Goal: Information Seeking & Learning: Find specific fact

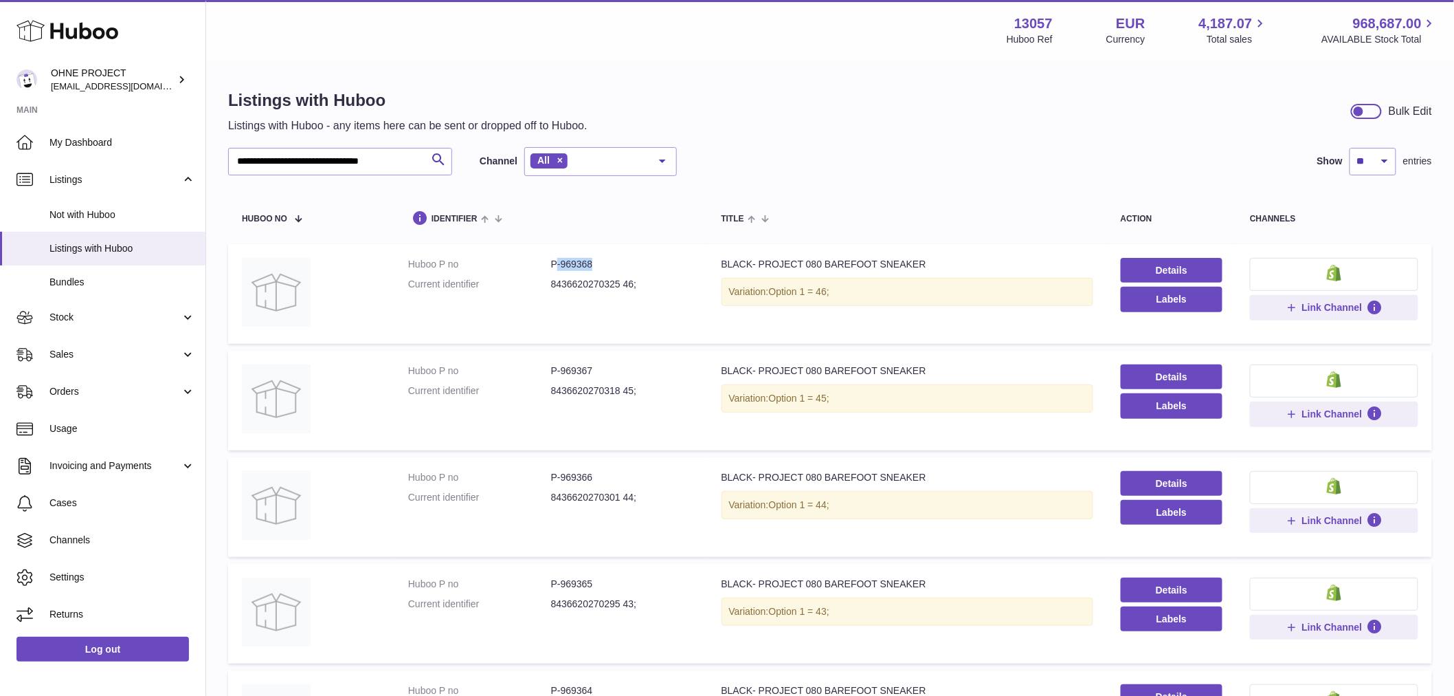
drag, startPoint x: 557, startPoint y: 264, endPoint x: 609, endPoint y: 263, distance: 52.2
click at [609, 263] on dd "P-969368" at bounding box center [622, 264] width 143 height 13
click at [599, 265] on dd "P-969368" at bounding box center [622, 264] width 143 height 13
drag, startPoint x: 559, startPoint y: 263, endPoint x: 625, endPoint y: 263, distance: 66.0
click at [624, 263] on dd "P-969368" at bounding box center [622, 264] width 143 height 13
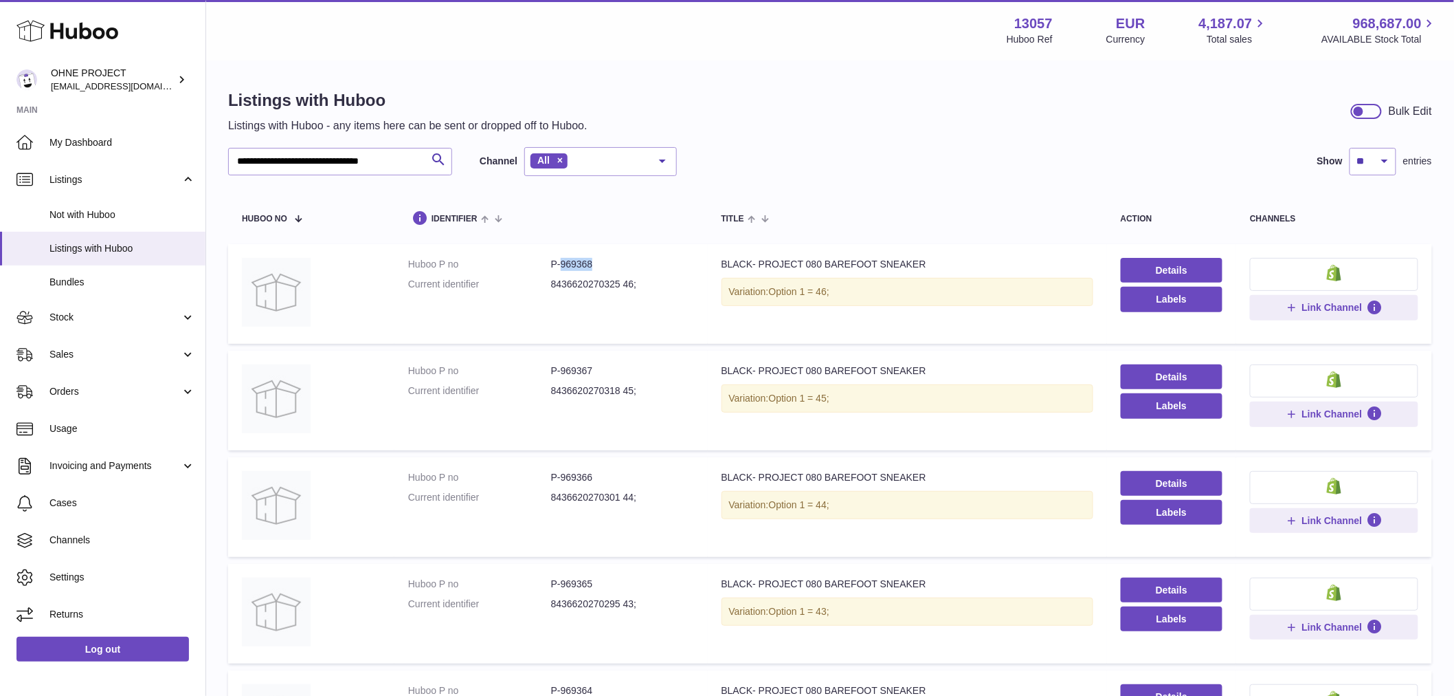
copy dd "969368"
drag, startPoint x: 430, startPoint y: 163, endPoint x: 341, endPoint y: 165, distance: 89.4
click at [341, 165] on div "**********" at bounding box center [340, 161] width 224 height 27
drag, startPoint x: 430, startPoint y: 159, endPoint x: 383, endPoint y: 158, distance: 46.8
click at [383, 158] on div "**********" at bounding box center [340, 161] width 224 height 27
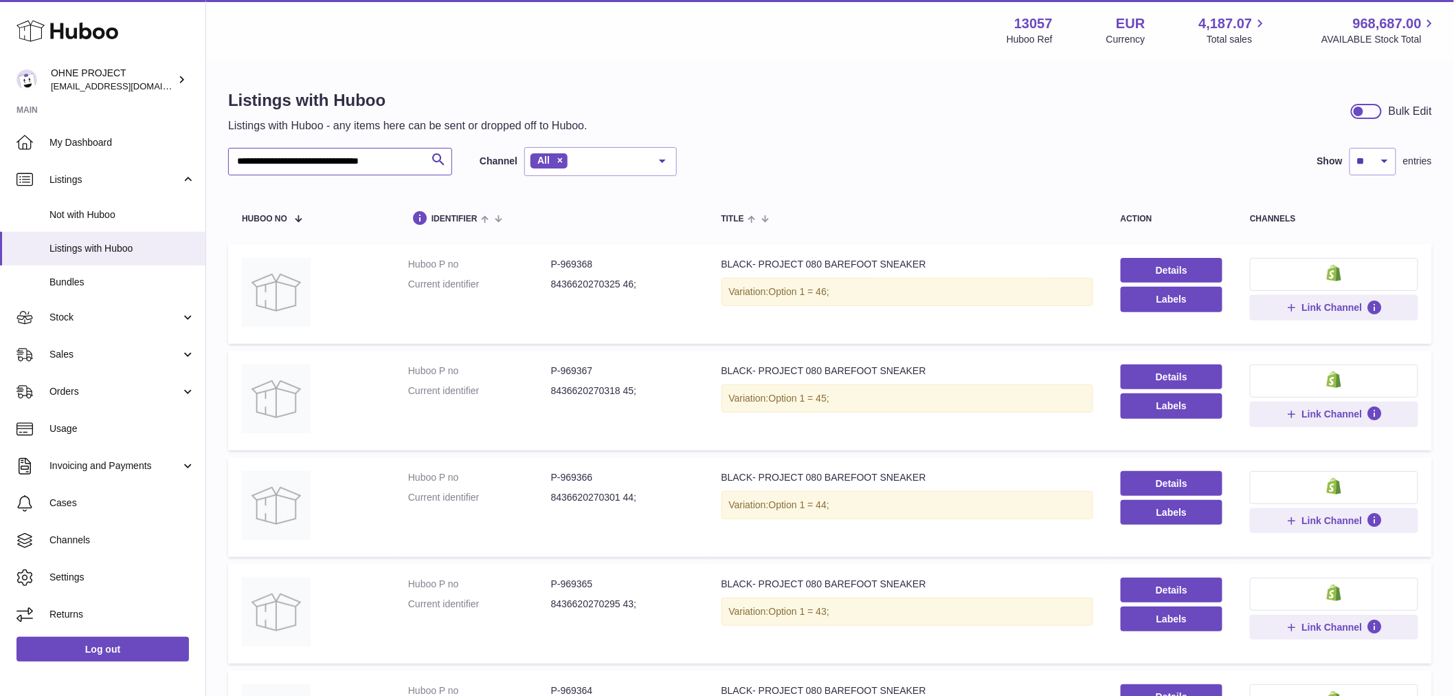
click at [416, 158] on input "**********" at bounding box center [340, 161] width 224 height 27
drag, startPoint x: 426, startPoint y: 159, endPoint x: 264, endPoint y: 161, distance: 162.2
click at [277, 161] on div "**********" at bounding box center [340, 161] width 224 height 27
click at [262, 161] on input "**********" at bounding box center [340, 161] width 224 height 27
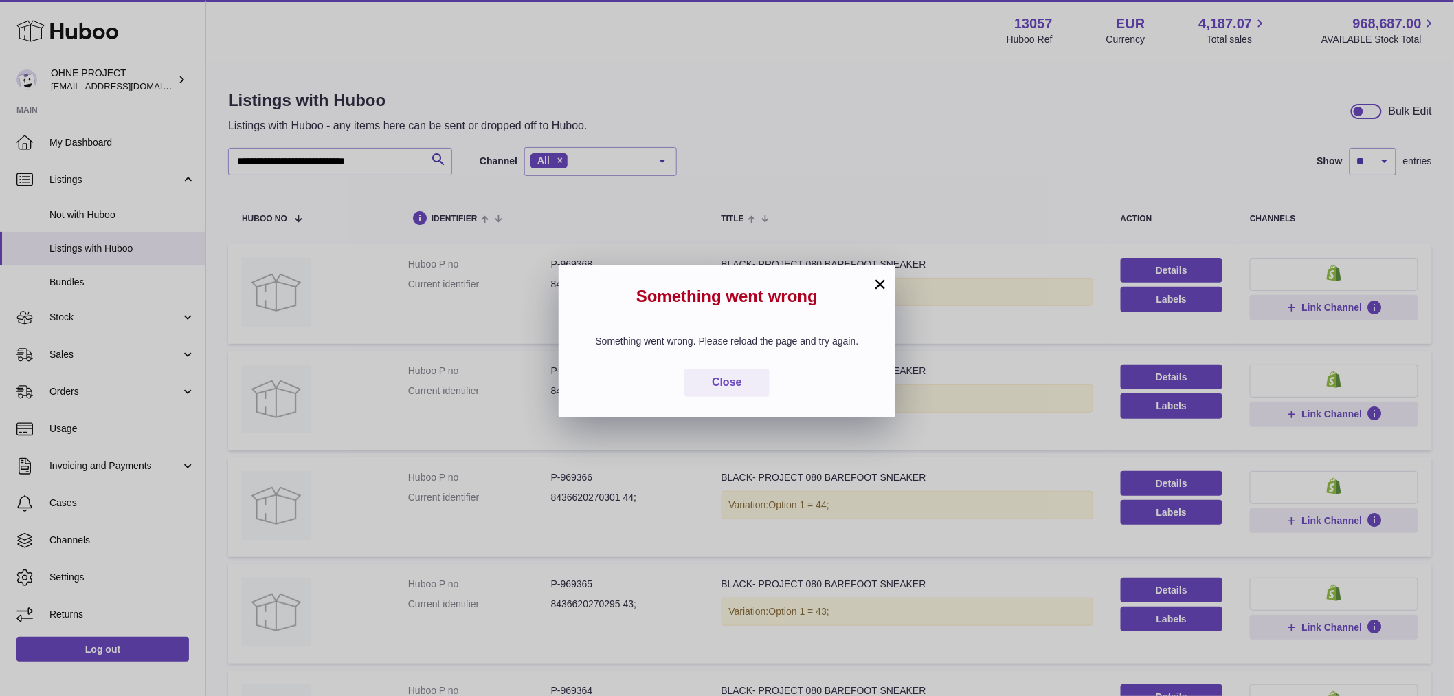
drag, startPoint x: 416, startPoint y: 160, endPoint x: 452, endPoint y: 192, distance: 47.7
click at [414, 160] on div "× Something went wrong Something went wrong. Please reload the page and try aga…" at bounding box center [727, 348] width 1454 height 696
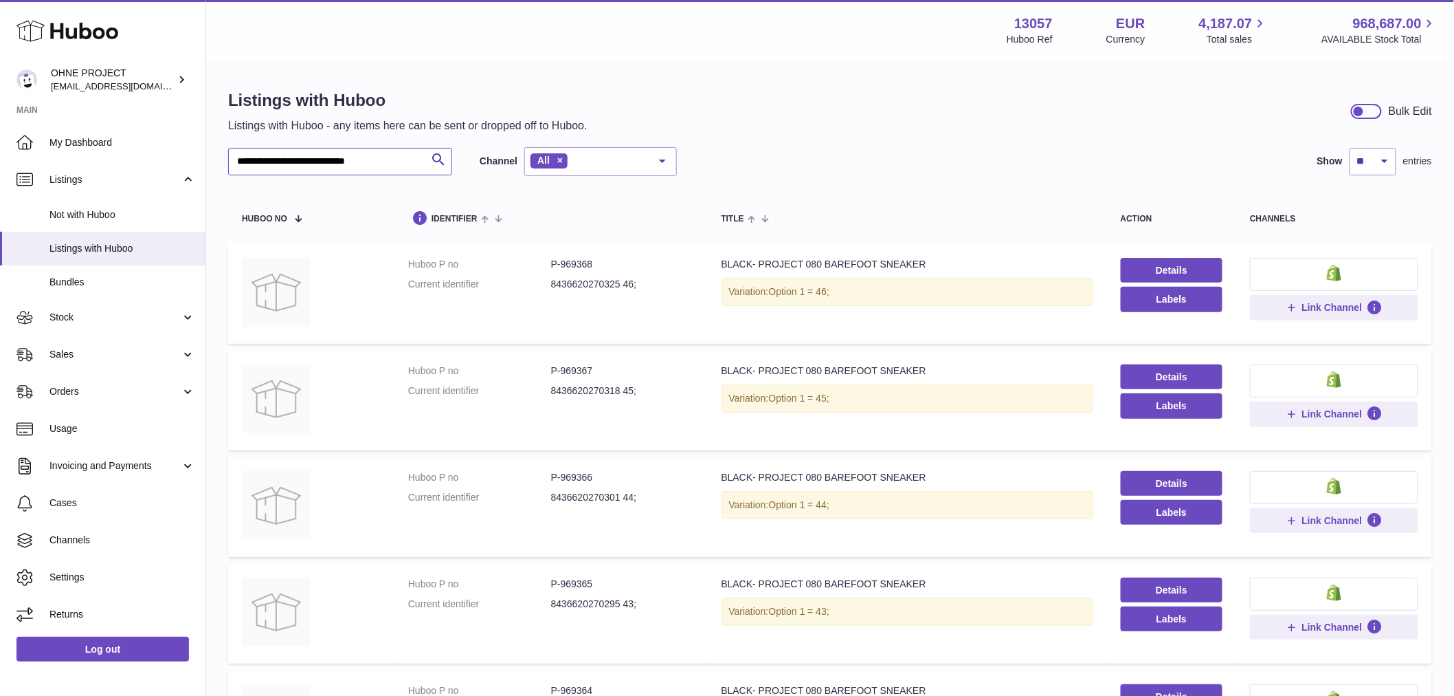
drag, startPoint x: 410, startPoint y: 156, endPoint x: 247, endPoint y: 167, distance: 163.3
click at [247, 167] on input "**********" at bounding box center [340, 161] width 224 height 27
type input "*"
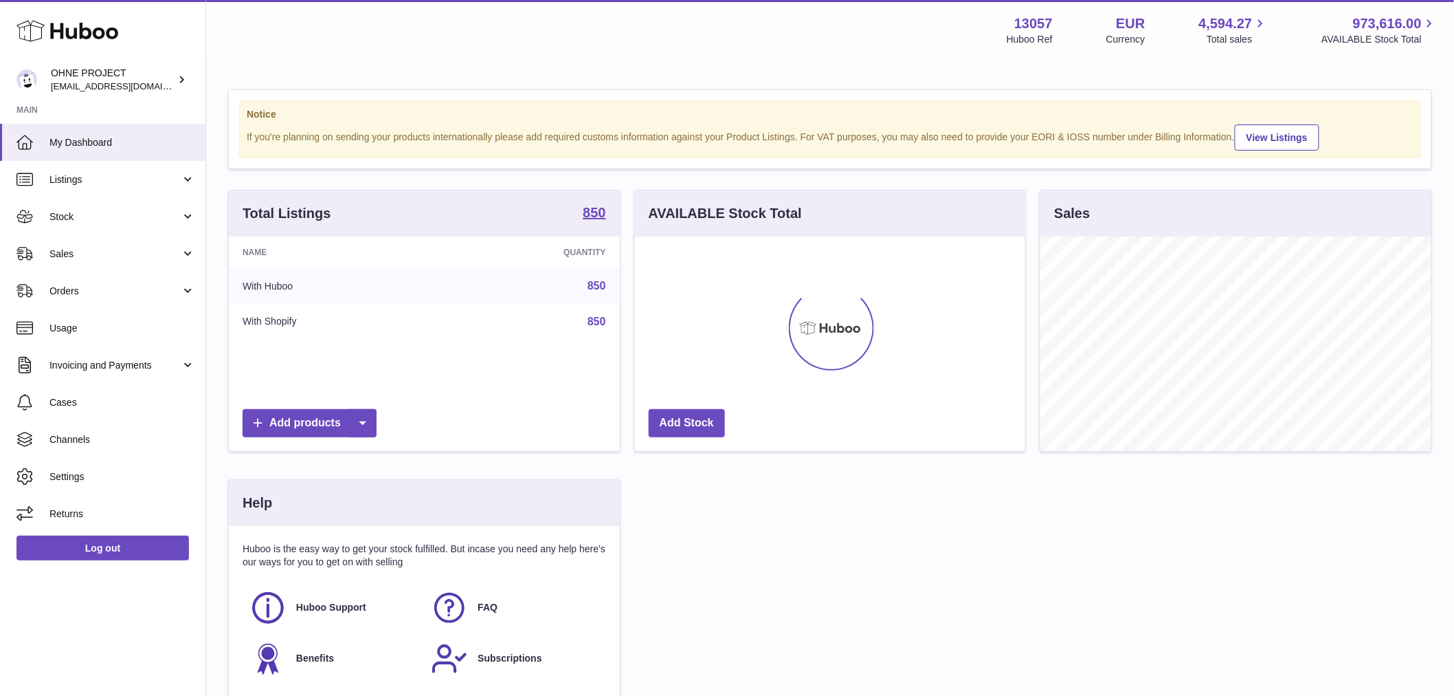
scroll to position [214, 390]
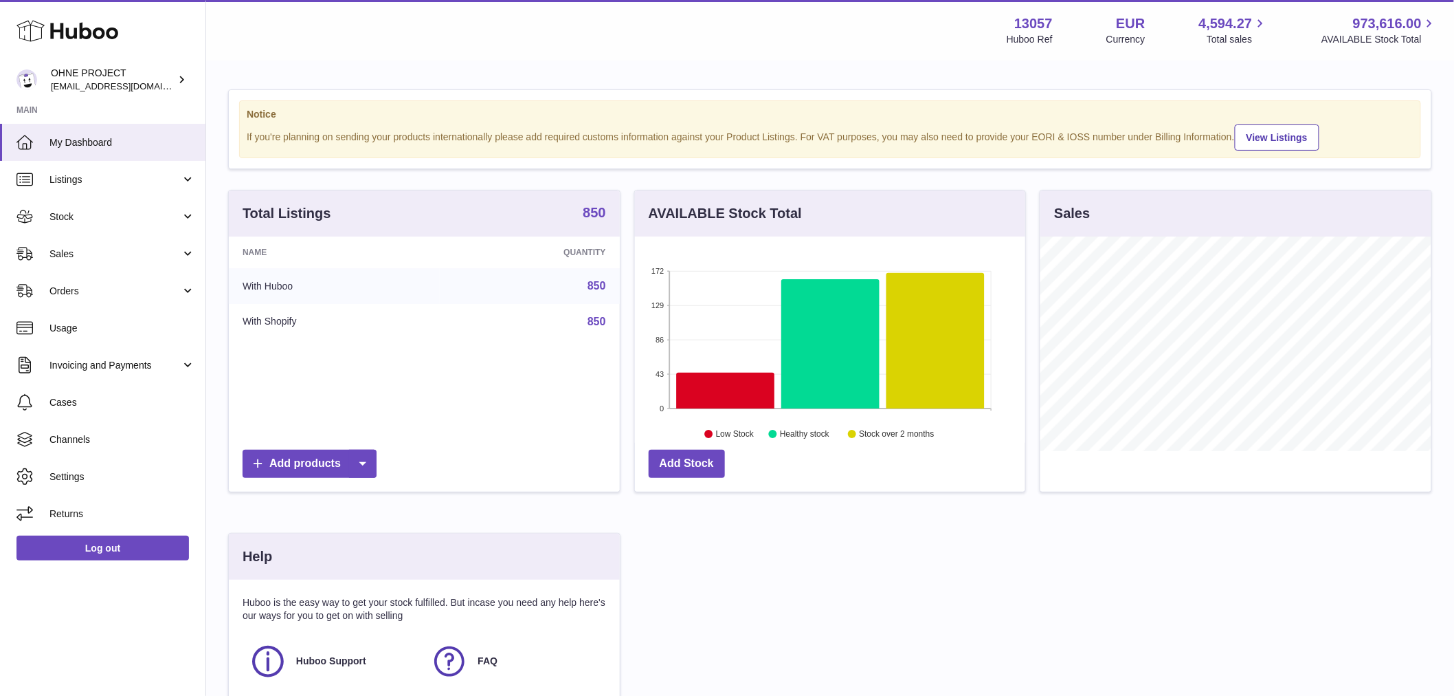
click at [583, 219] on strong "850" at bounding box center [594, 212] width 23 height 14
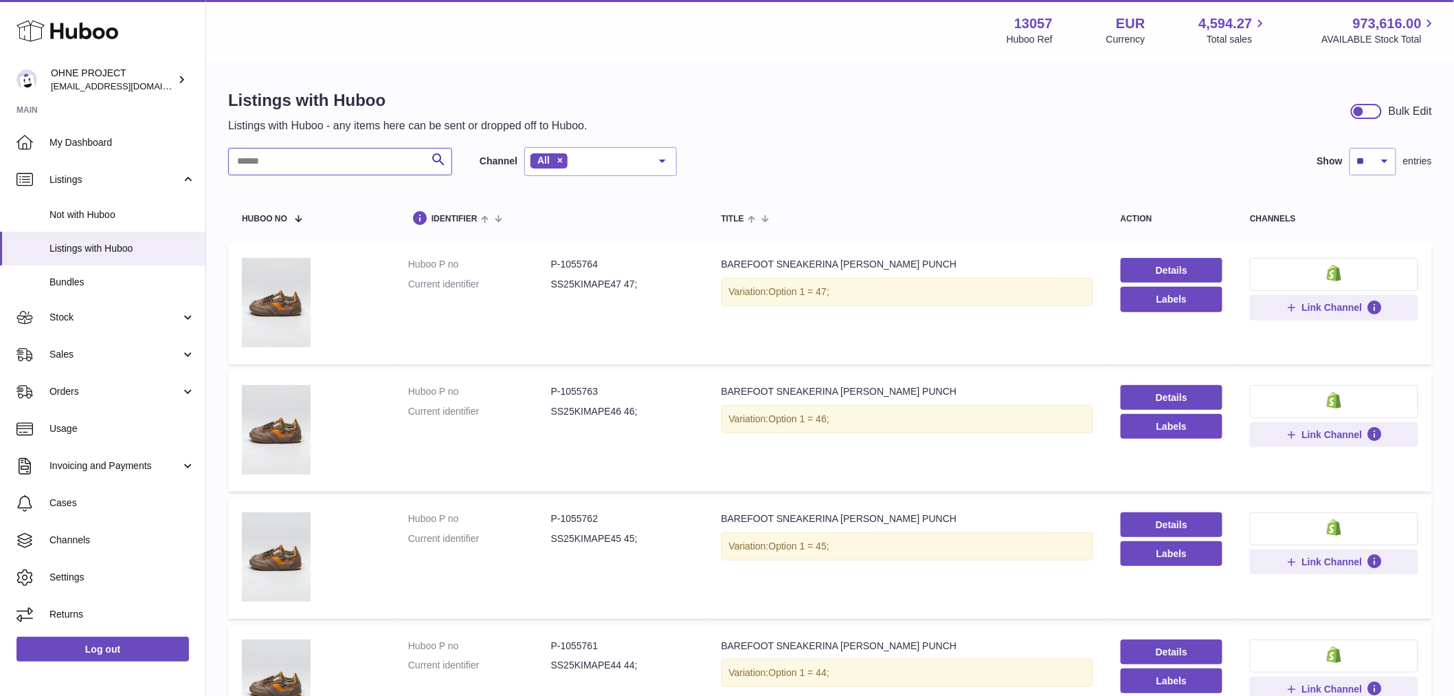
click at [358, 162] on input "text" at bounding box center [340, 161] width 224 height 27
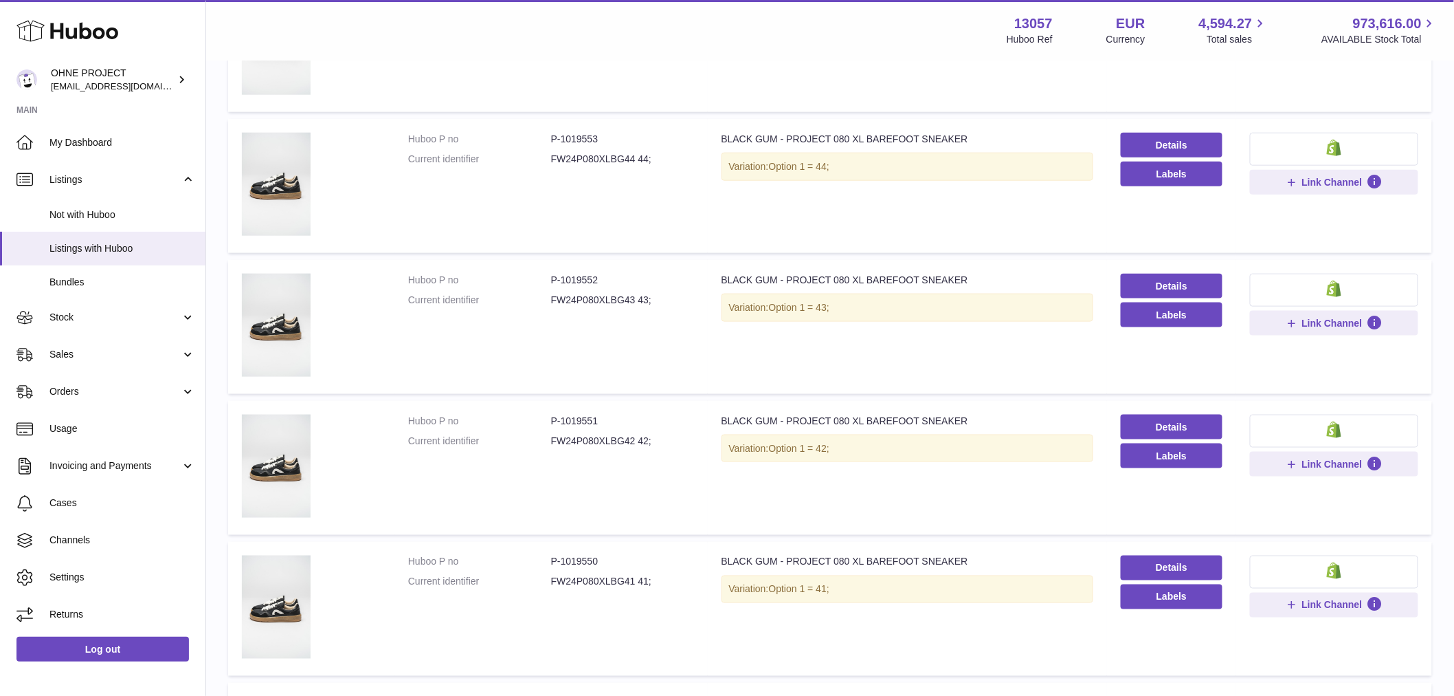
scroll to position [687, 0]
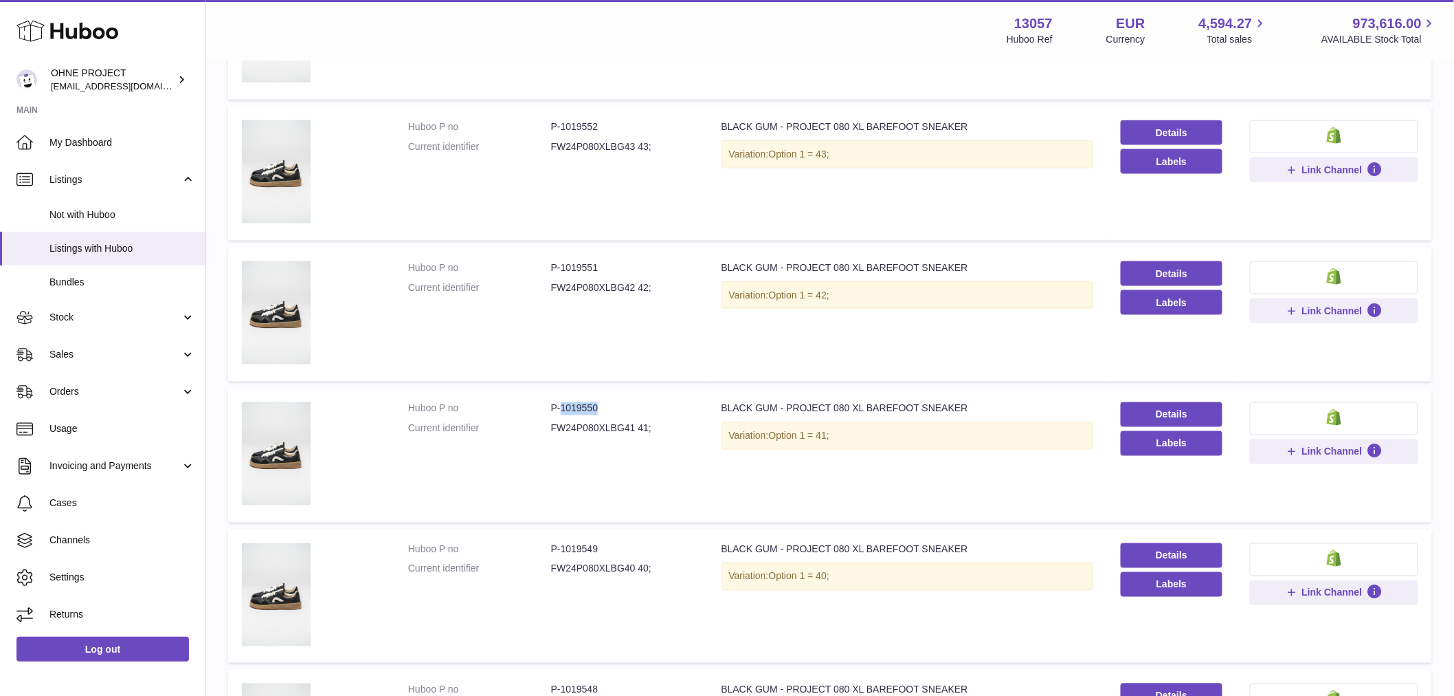
drag, startPoint x: 559, startPoint y: 407, endPoint x: 610, endPoint y: 403, distance: 51.0
click at [608, 407] on dd "P-1019550" at bounding box center [622, 408] width 143 height 13
copy dd "1019550"
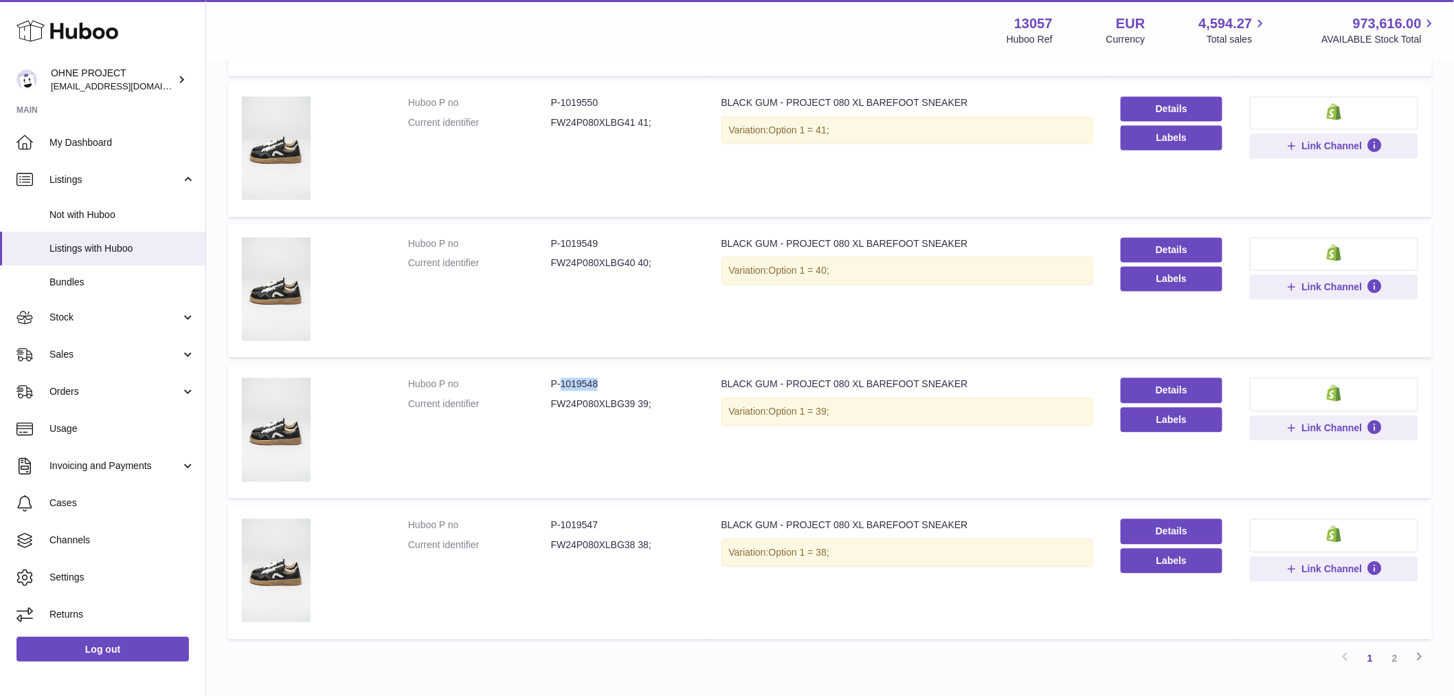
drag, startPoint x: 560, startPoint y: 379, endPoint x: 627, endPoint y: 375, distance: 66.8
click at [626, 378] on dd "P-1019548" at bounding box center [622, 384] width 143 height 13
copy dd "1019548"
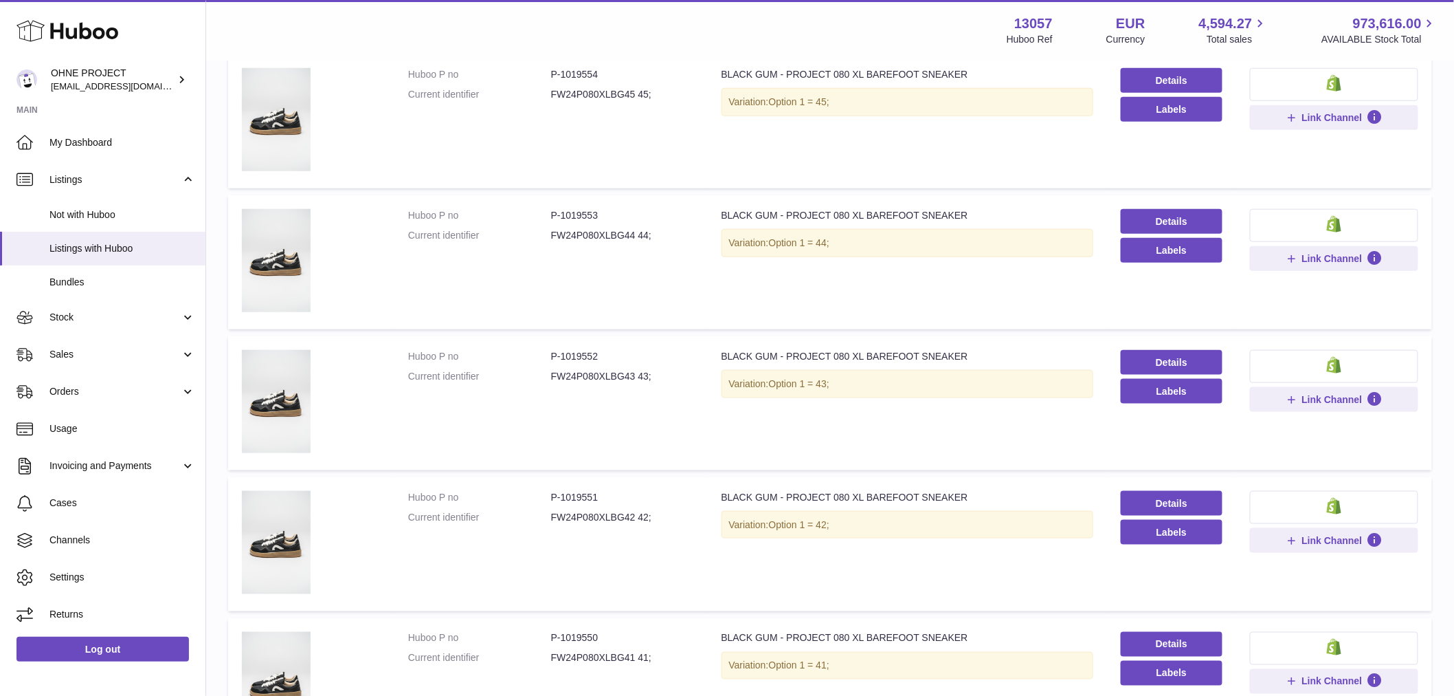
scroll to position [305, 0]
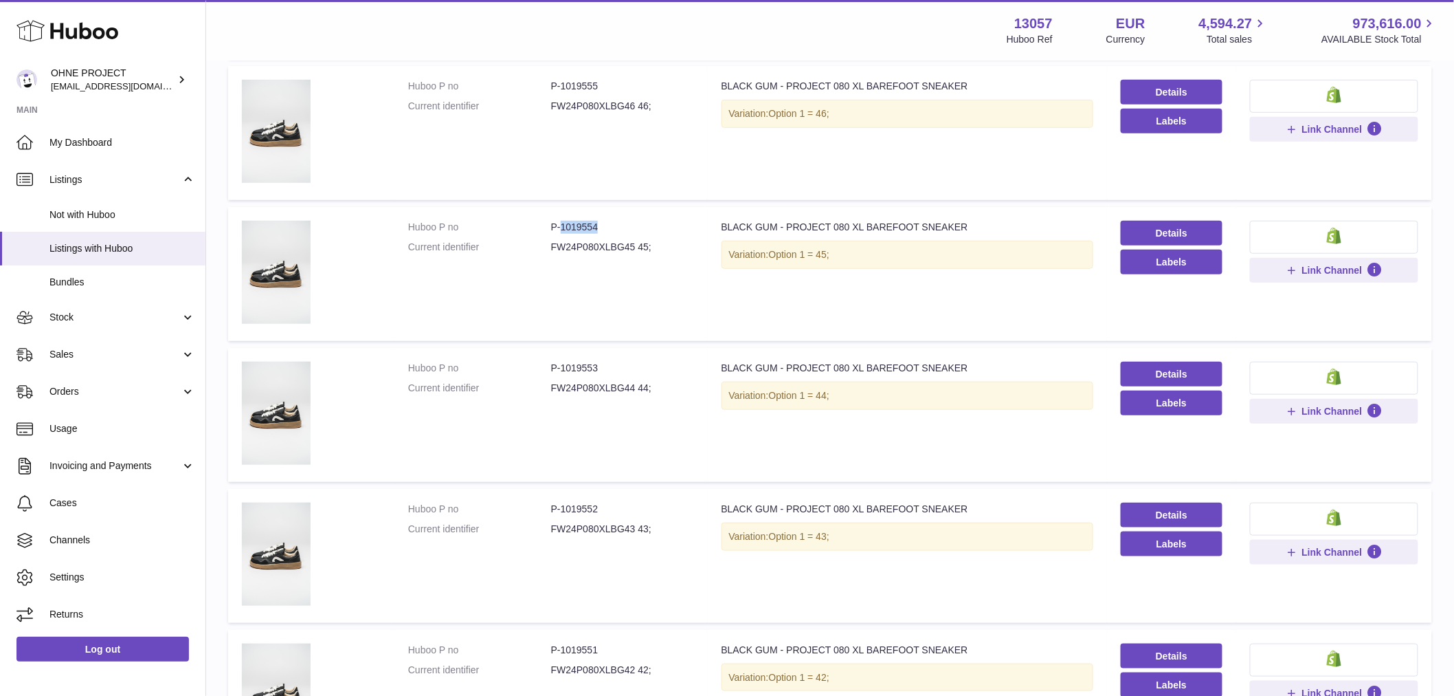
drag, startPoint x: 557, startPoint y: 225, endPoint x: 637, endPoint y: 225, distance: 79.7
click at [637, 225] on dd "P-1019554" at bounding box center [622, 227] width 143 height 13
copy dd "1019554"
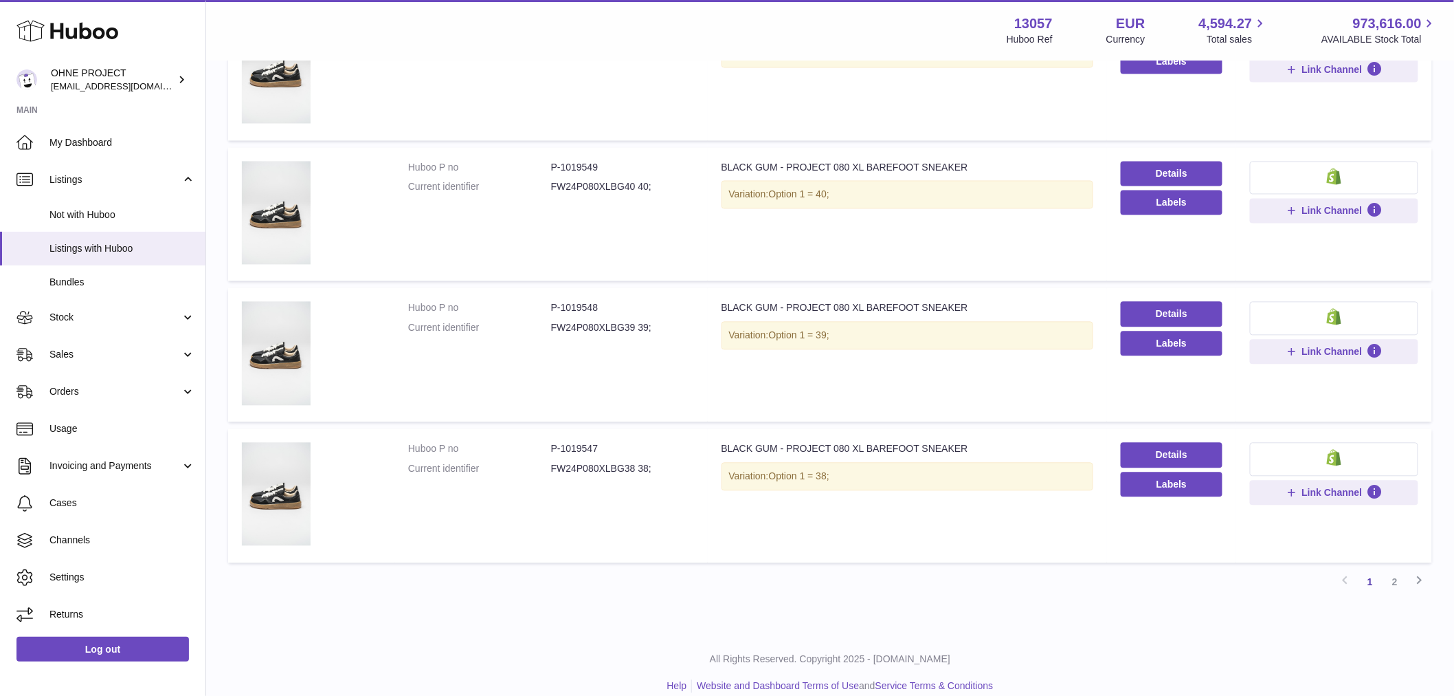
scroll to position [1083, 0]
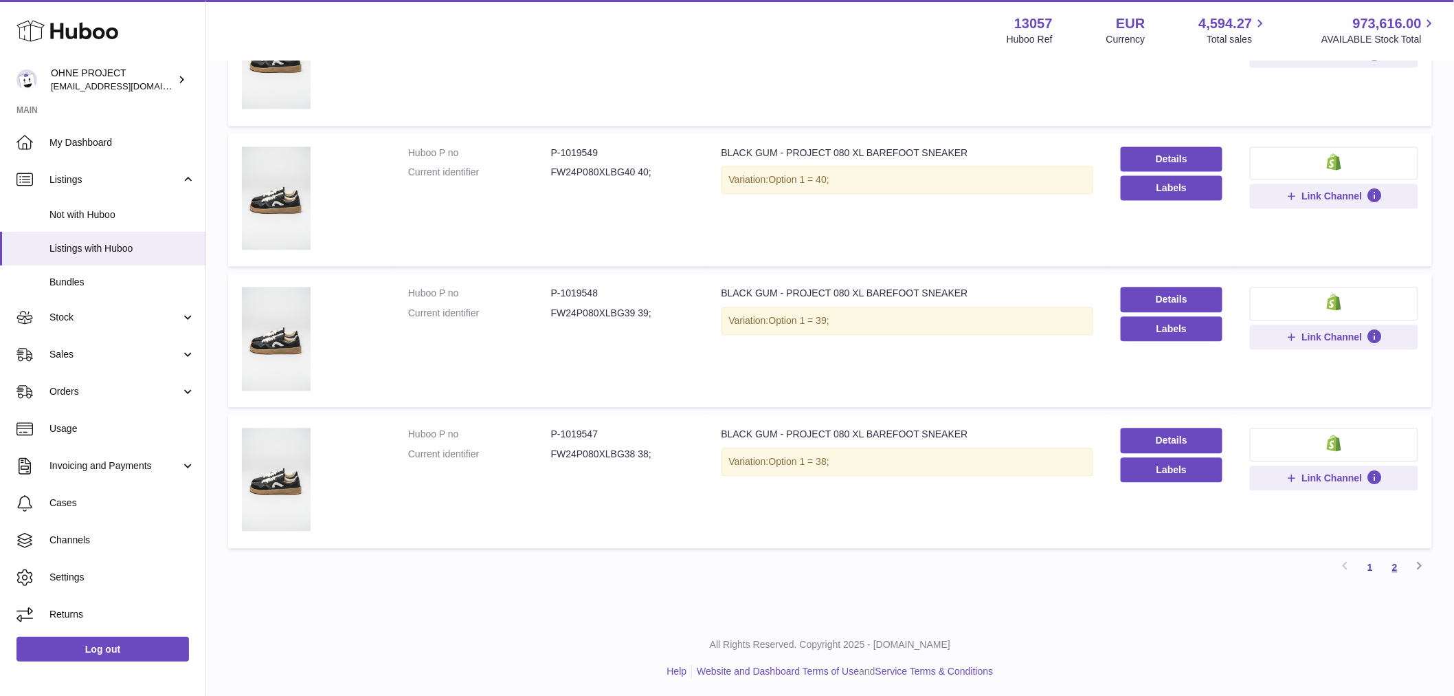
click at [1400, 571] on link "2" at bounding box center [1395, 567] width 25 height 25
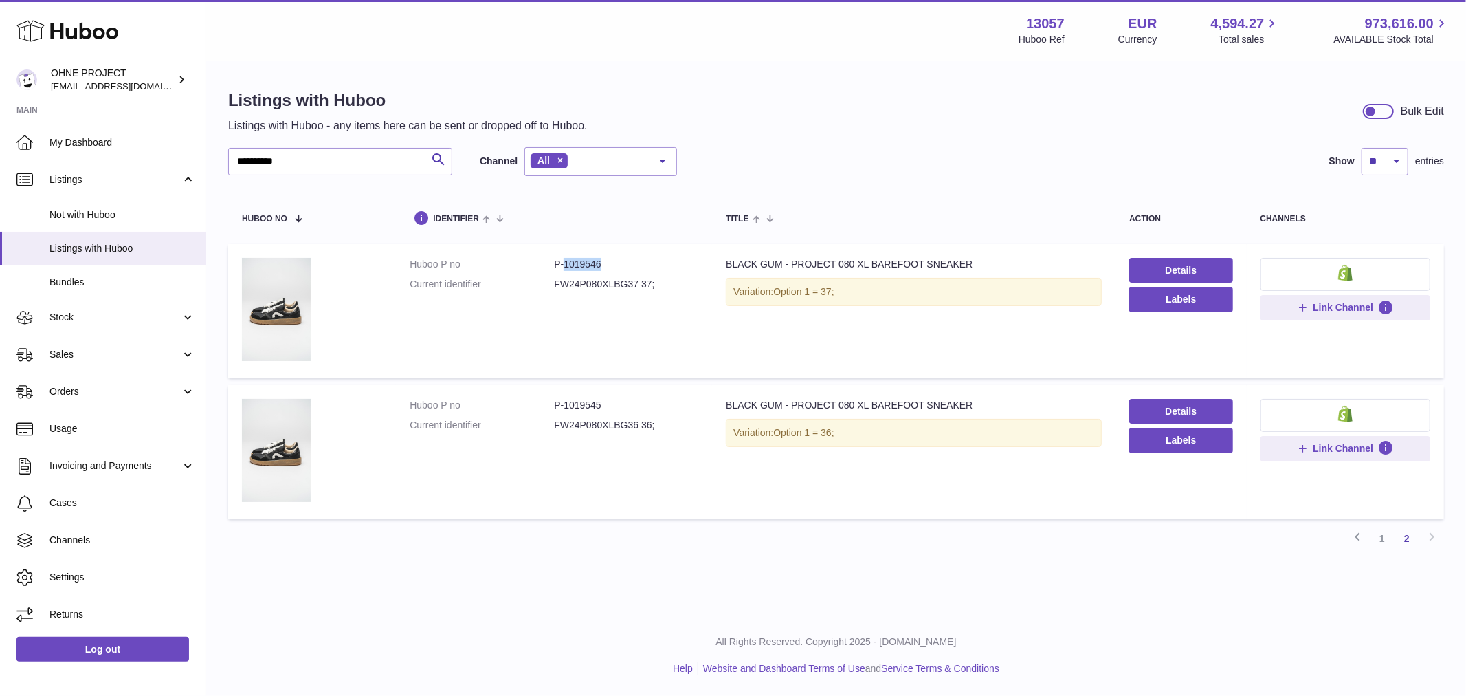
drag, startPoint x: 561, startPoint y: 263, endPoint x: 625, endPoint y: 263, distance: 63.9
click at [625, 263] on dd "P-1019546" at bounding box center [626, 264] width 144 height 13
copy dd "1019546"
click at [1383, 532] on link "1" at bounding box center [1382, 538] width 25 height 25
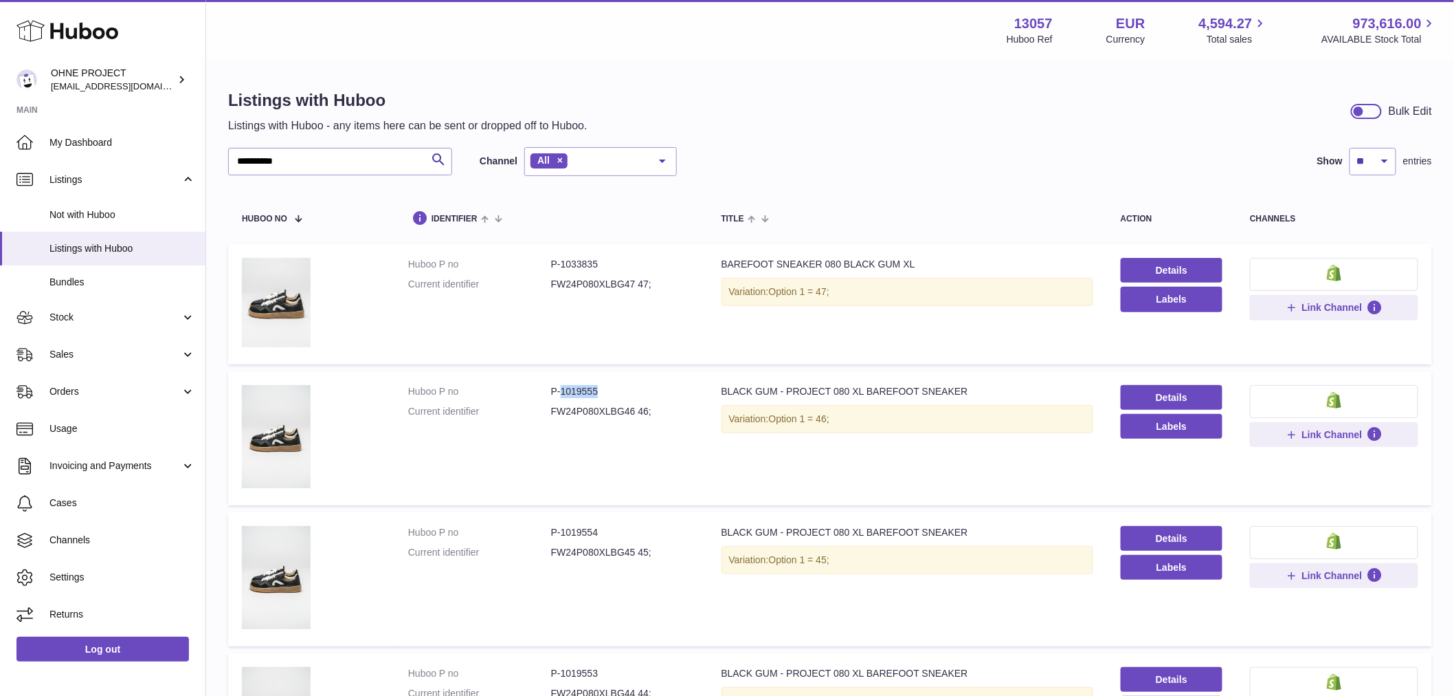
drag, startPoint x: 558, startPoint y: 390, endPoint x: 656, endPoint y: 386, distance: 97.7
click at [656, 386] on dd "P-1019555" at bounding box center [622, 391] width 143 height 13
copy dd "1019555"
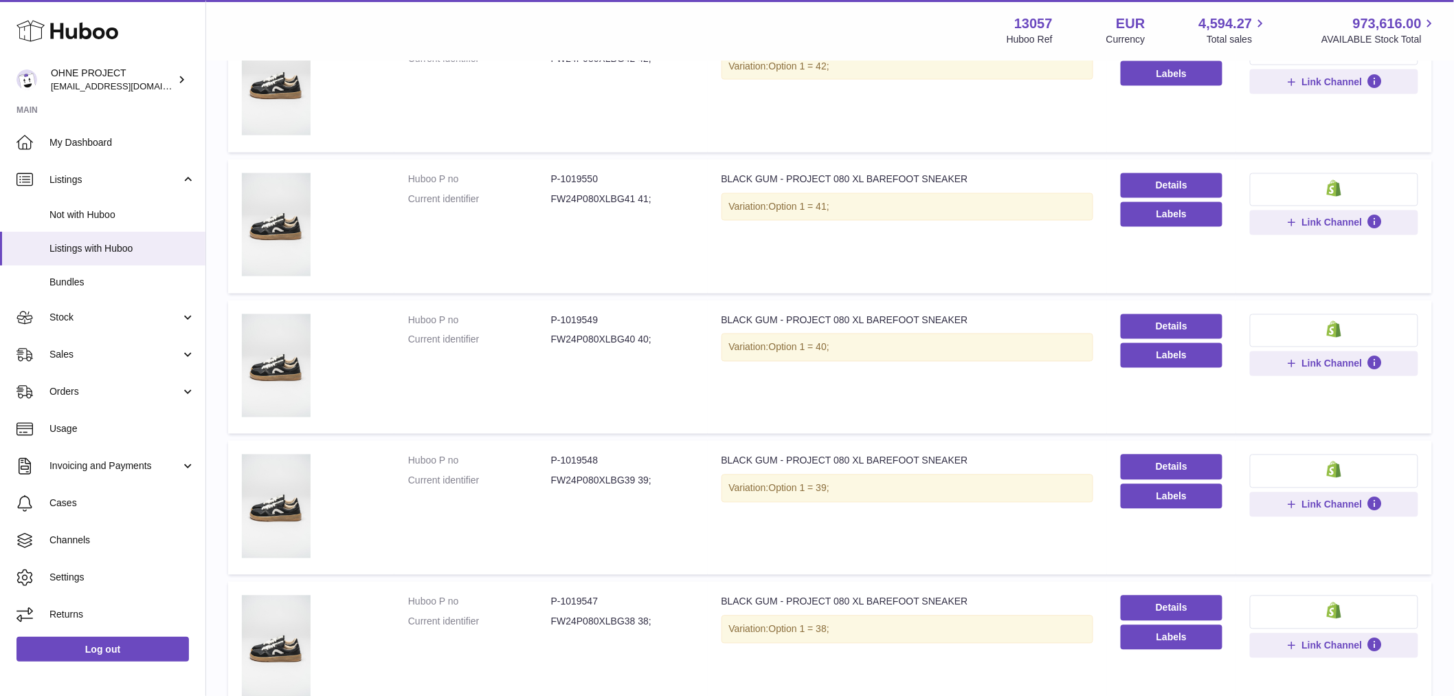
scroll to position [1083, 0]
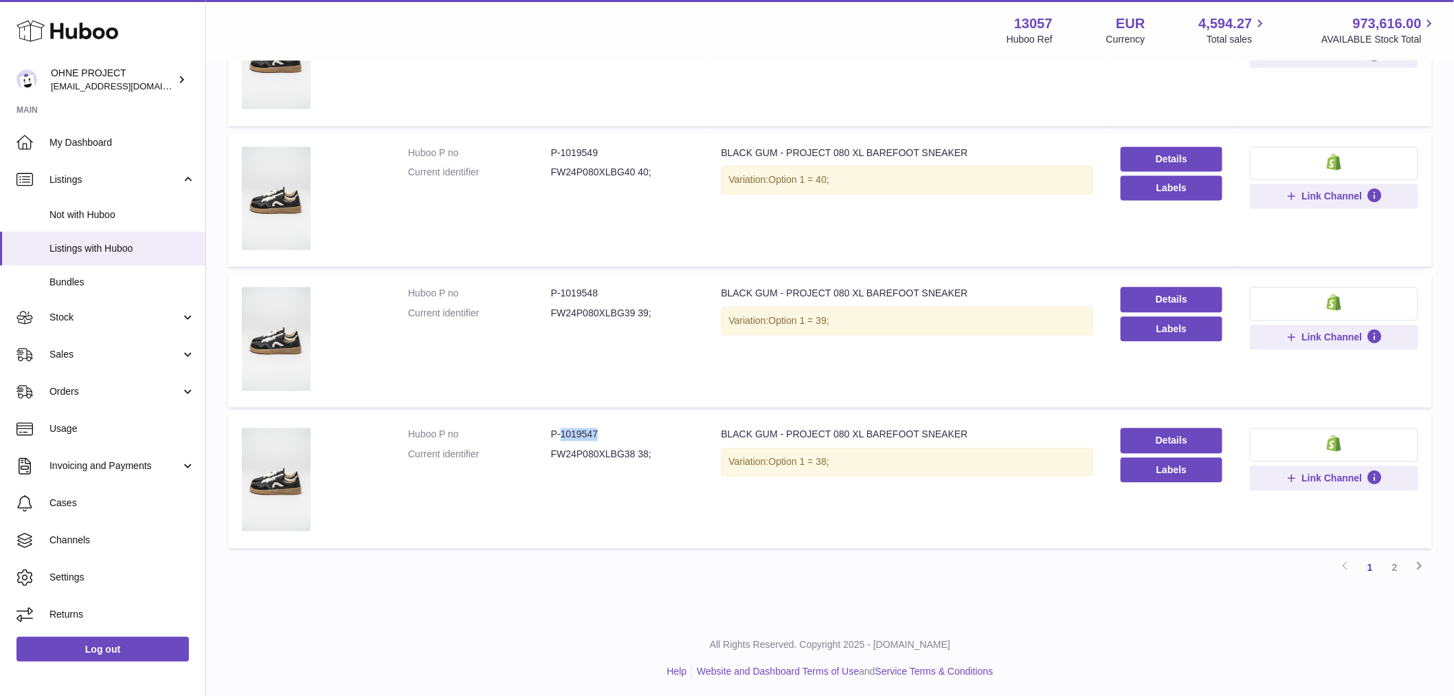
drag, startPoint x: 560, startPoint y: 430, endPoint x: 614, endPoint y: 415, distance: 55.5
click at [614, 415] on td "Huboo P no P-1019547 Current identifier FW24P080XLBG38 38;" at bounding box center [550, 481] width 313 height 134
copy dd "1019547"
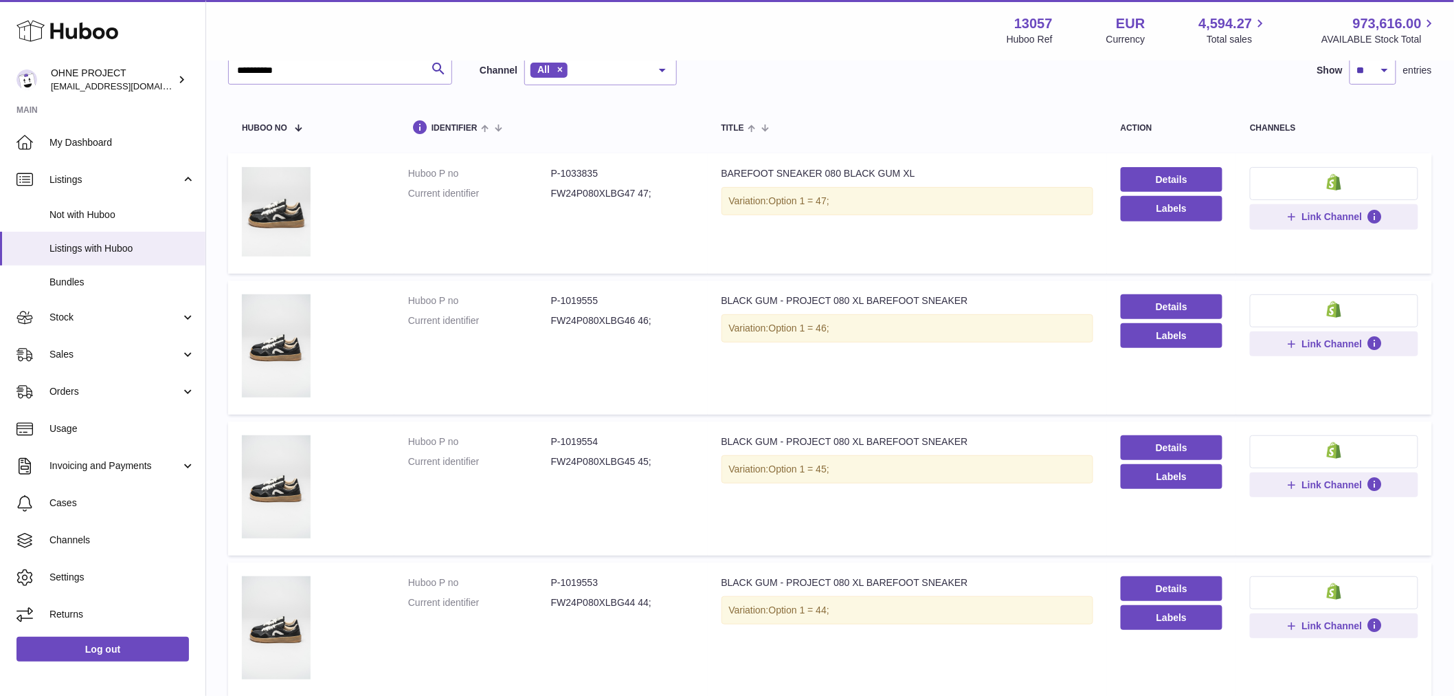
scroll to position [0, 0]
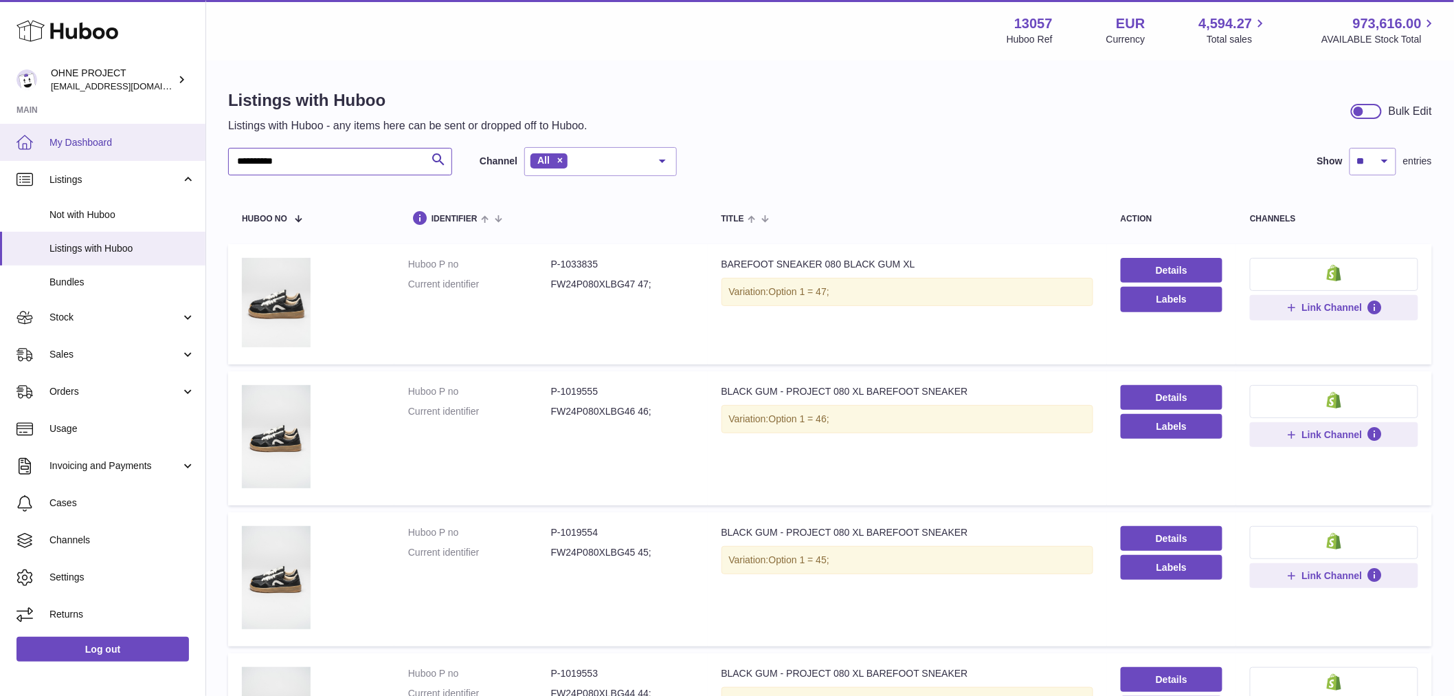
drag, startPoint x: 307, startPoint y: 164, endPoint x: 170, endPoint y: 137, distance: 139.2
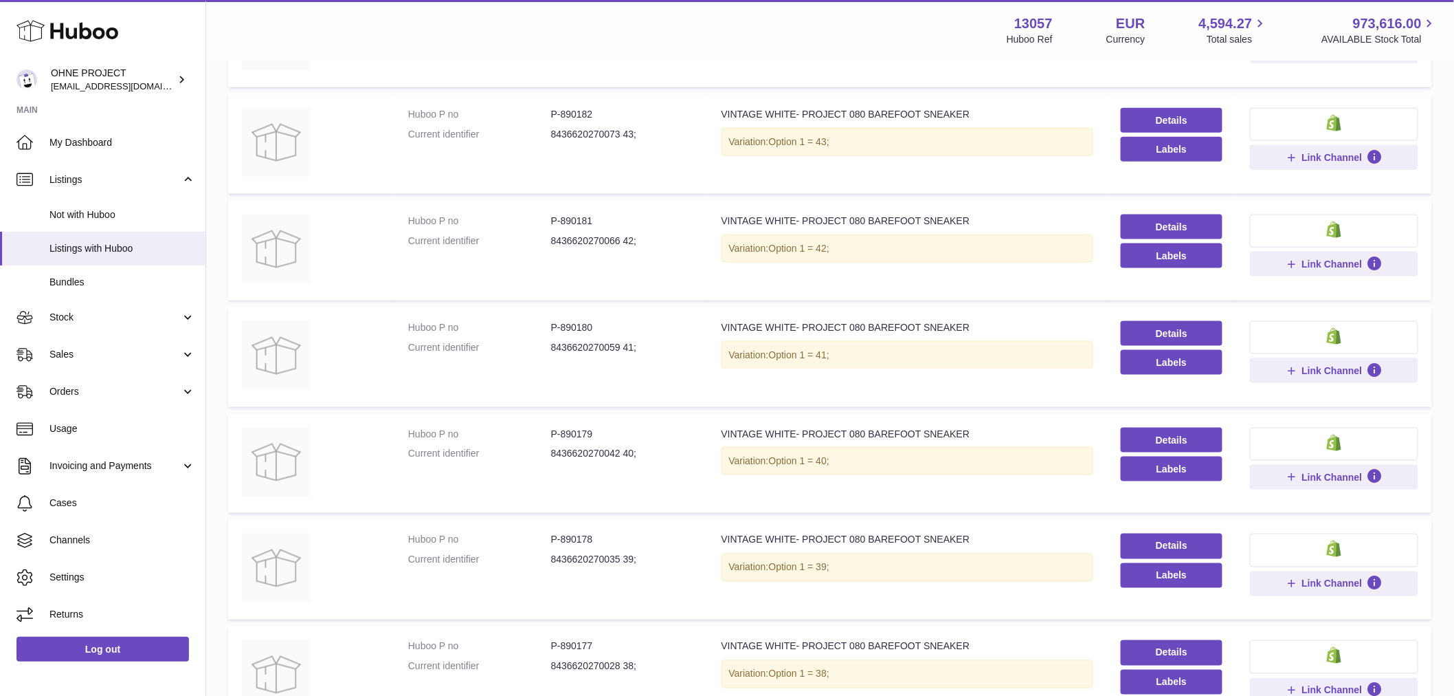
scroll to position [764, 0]
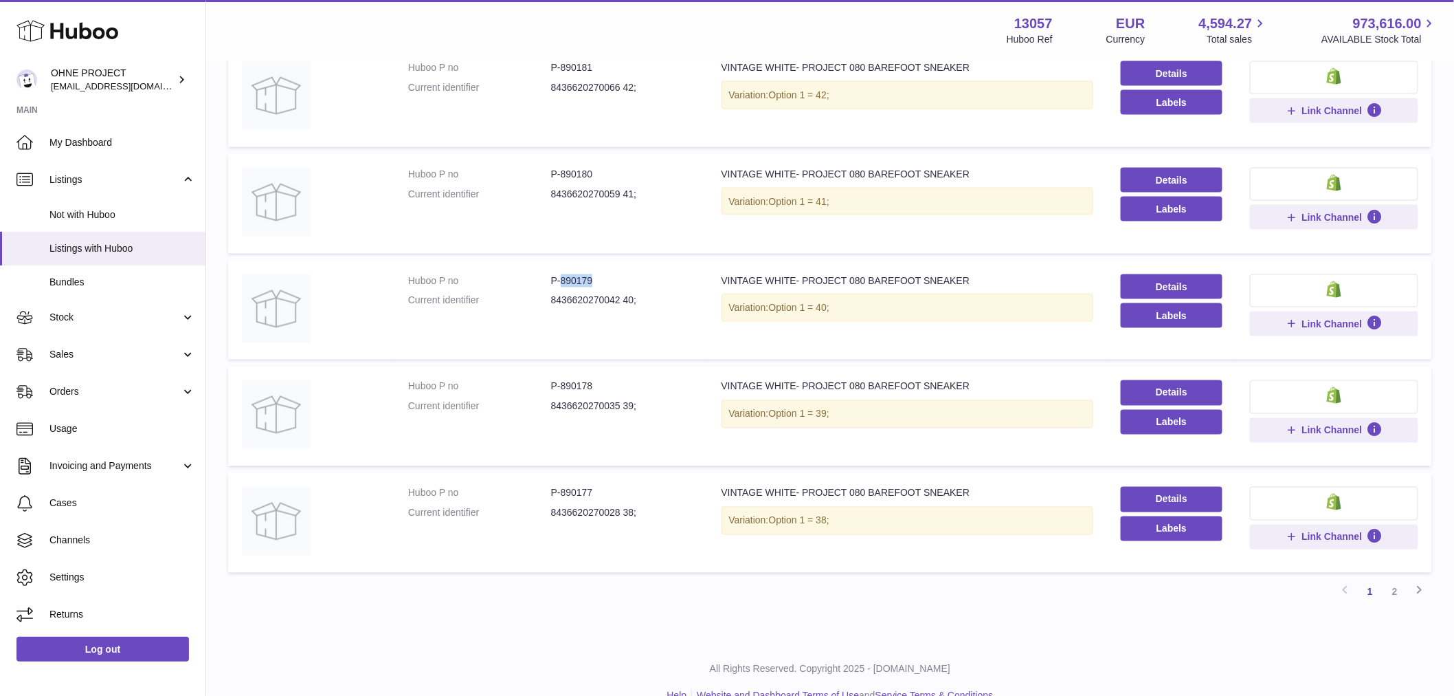
drag, startPoint x: 558, startPoint y: 273, endPoint x: 642, endPoint y: 273, distance: 83.8
click at [642, 274] on dd "P-890179" at bounding box center [622, 280] width 143 height 13
copy dd "890179"
drag, startPoint x: 559, startPoint y: 172, endPoint x: 625, endPoint y: 170, distance: 66.0
click at [625, 170] on dd "P-890180" at bounding box center [622, 174] width 143 height 13
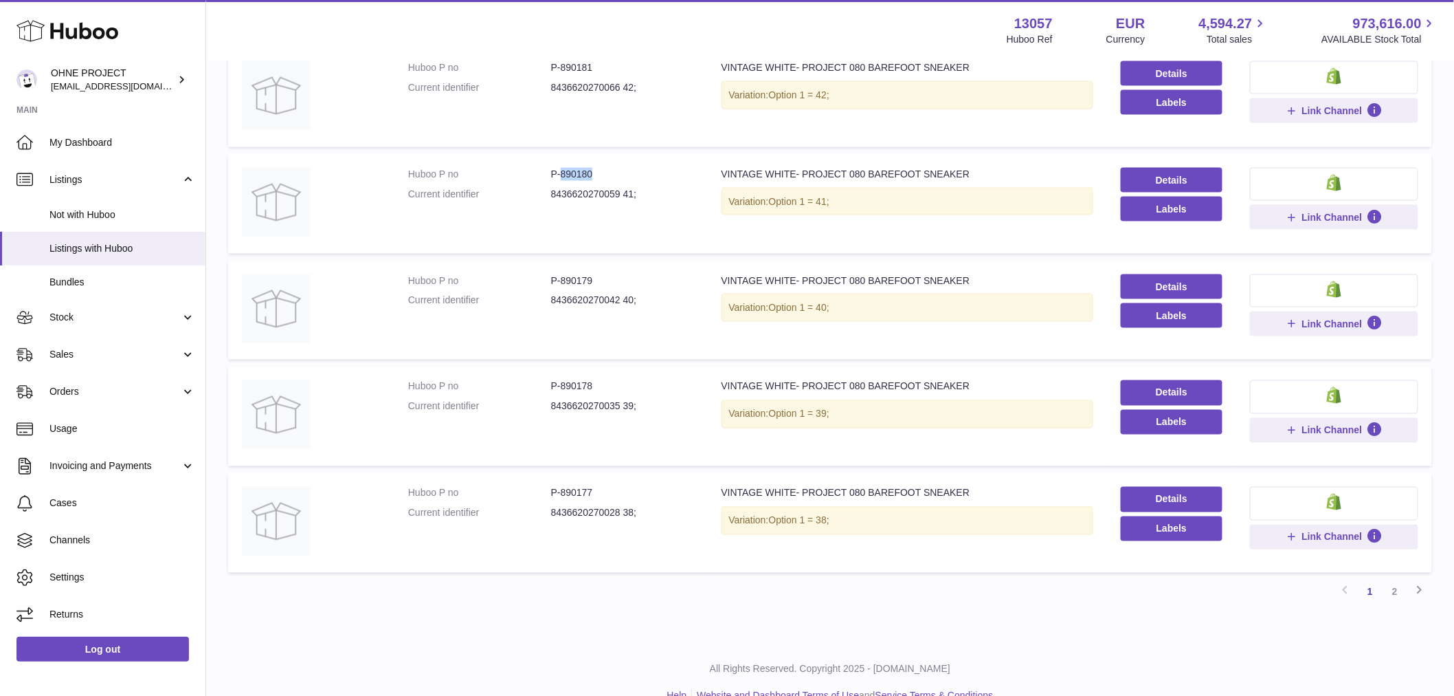
copy dd "890180"
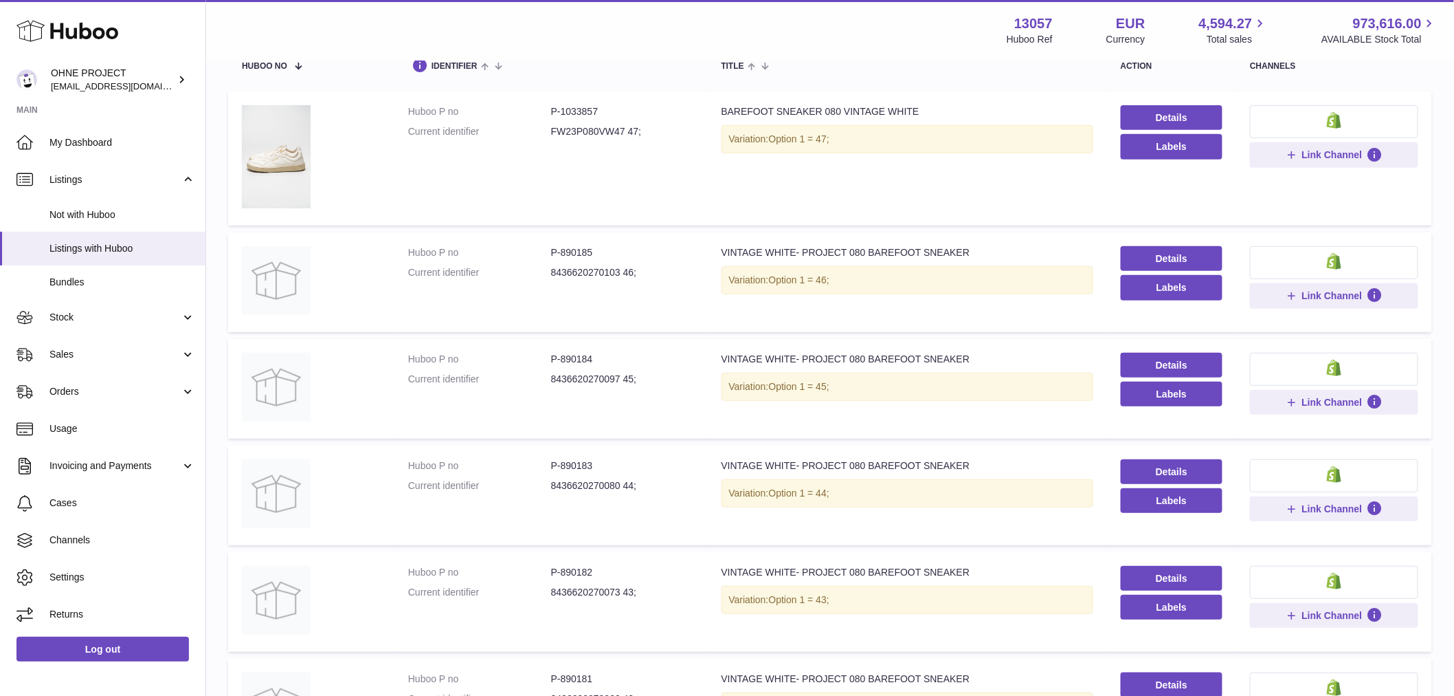
scroll to position [0, 0]
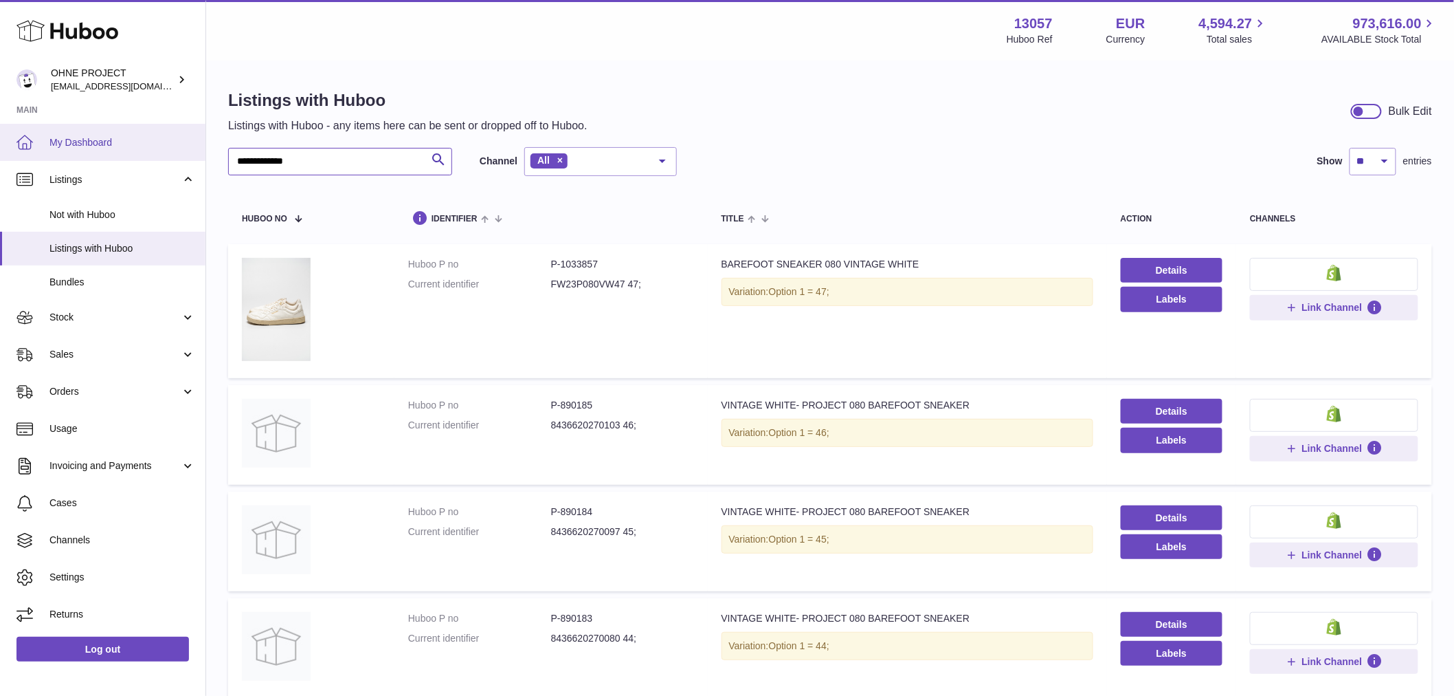
drag, startPoint x: 317, startPoint y: 167, endPoint x: 168, endPoint y: 143, distance: 151.1
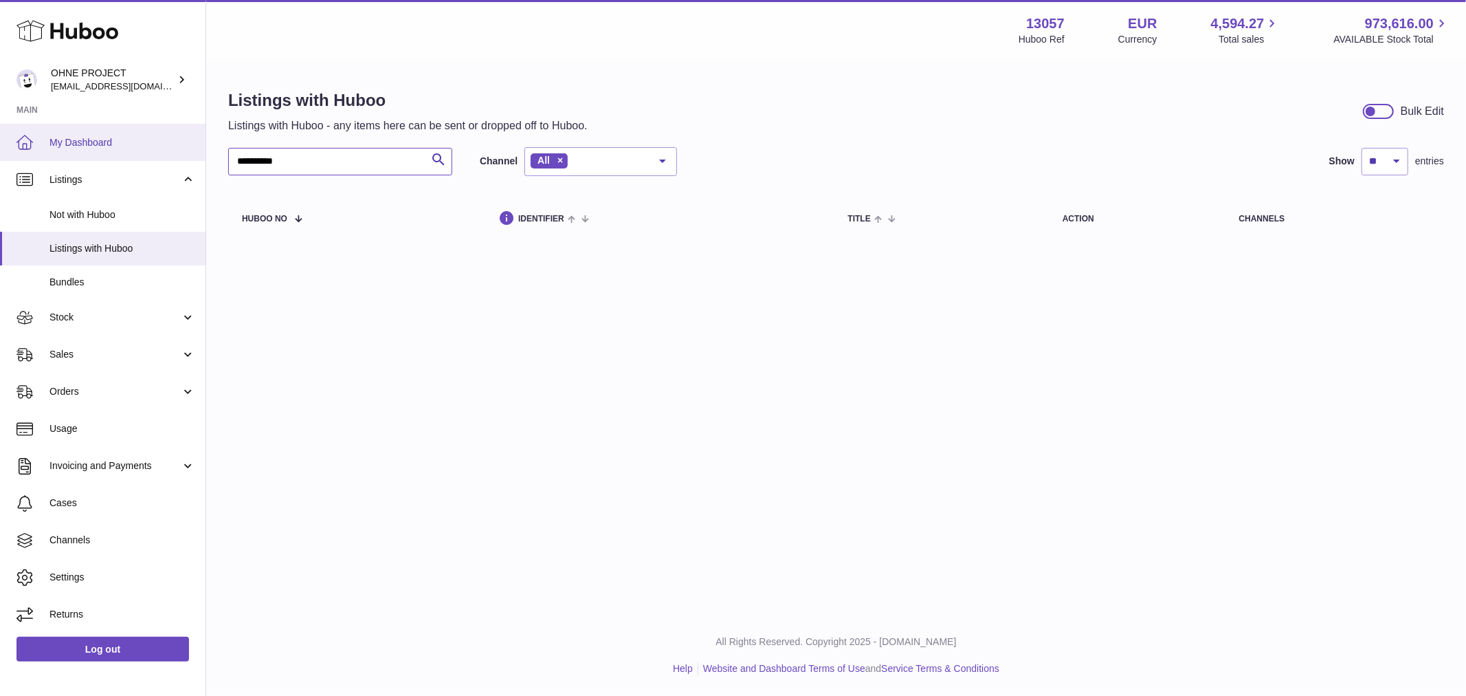
drag, startPoint x: 236, startPoint y: 153, endPoint x: 192, endPoint y: 147, distance: 43.7
click at [203, 150] on div "**********" at bounding box center [733, 348] width 1466 height 696
click at [243, 159] on input "**********" at bounding box center [340, 161] width 224 height 27
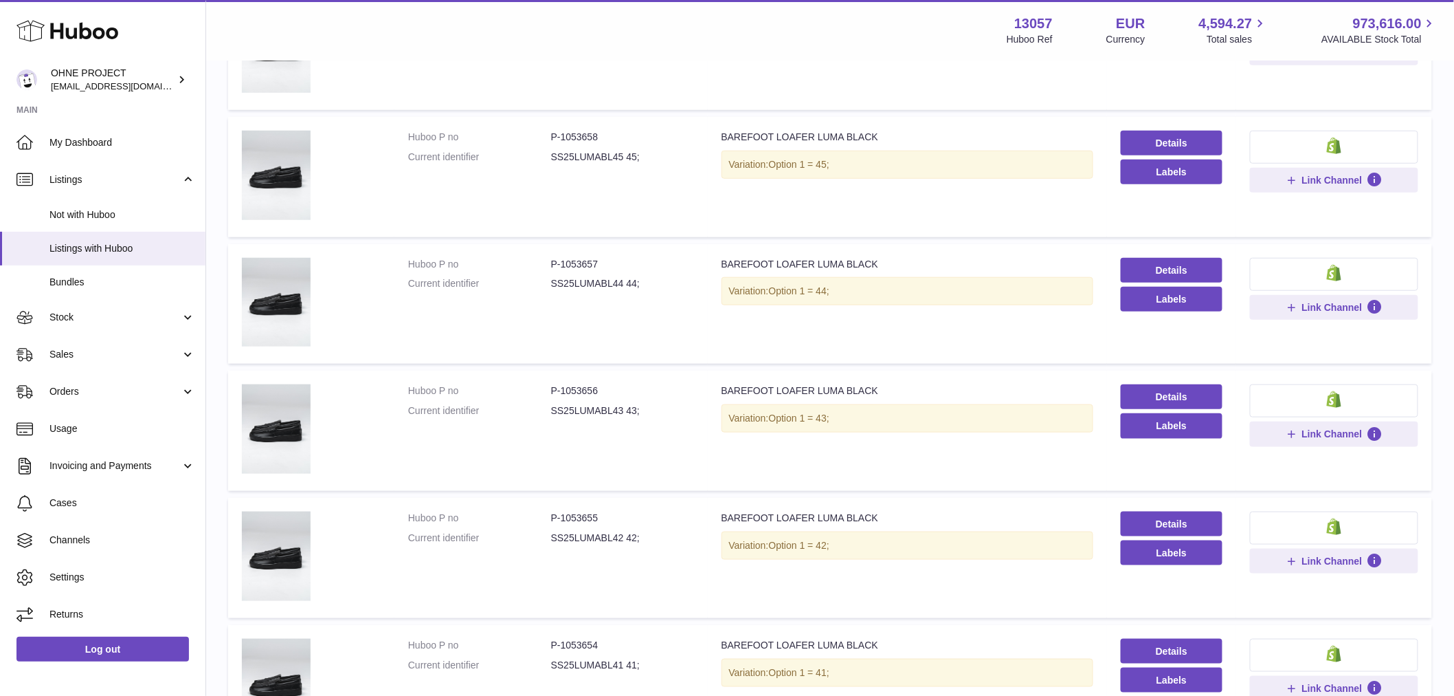
scroll to position [687, 0]
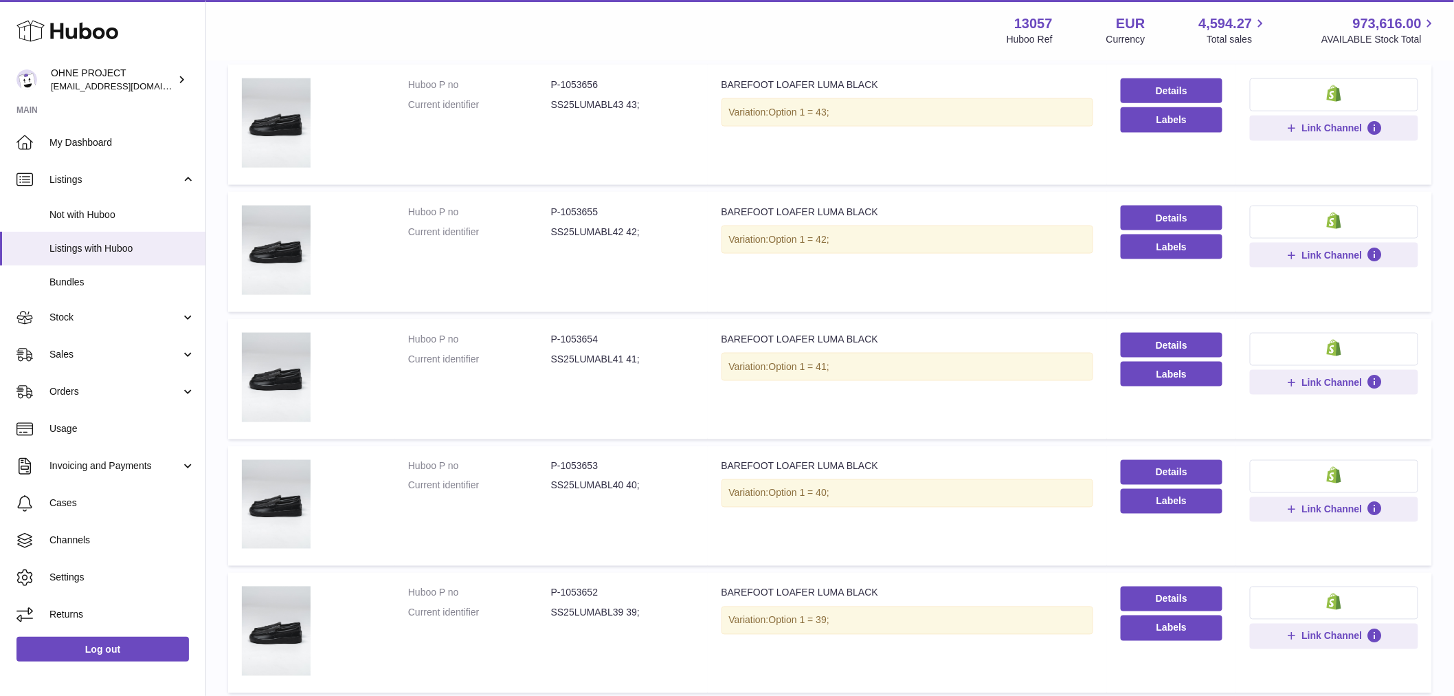
type input "**********"
drag, startPoint x: 594, startPoint y: 465, endPoint x: 564, endPoint y: 464, distance: 30.9
click at [564, 464] on dd "P-1053653" at bounding box center [622, 466] width 143 height 13
click at [589, 464] on dd "P-1053653" at bounding box center [622, 466] width 143 height 13
drag, startPoint x: 603, startPoint y: 464, endPoint x: 557, endPoint y: 471, distance: 46.7
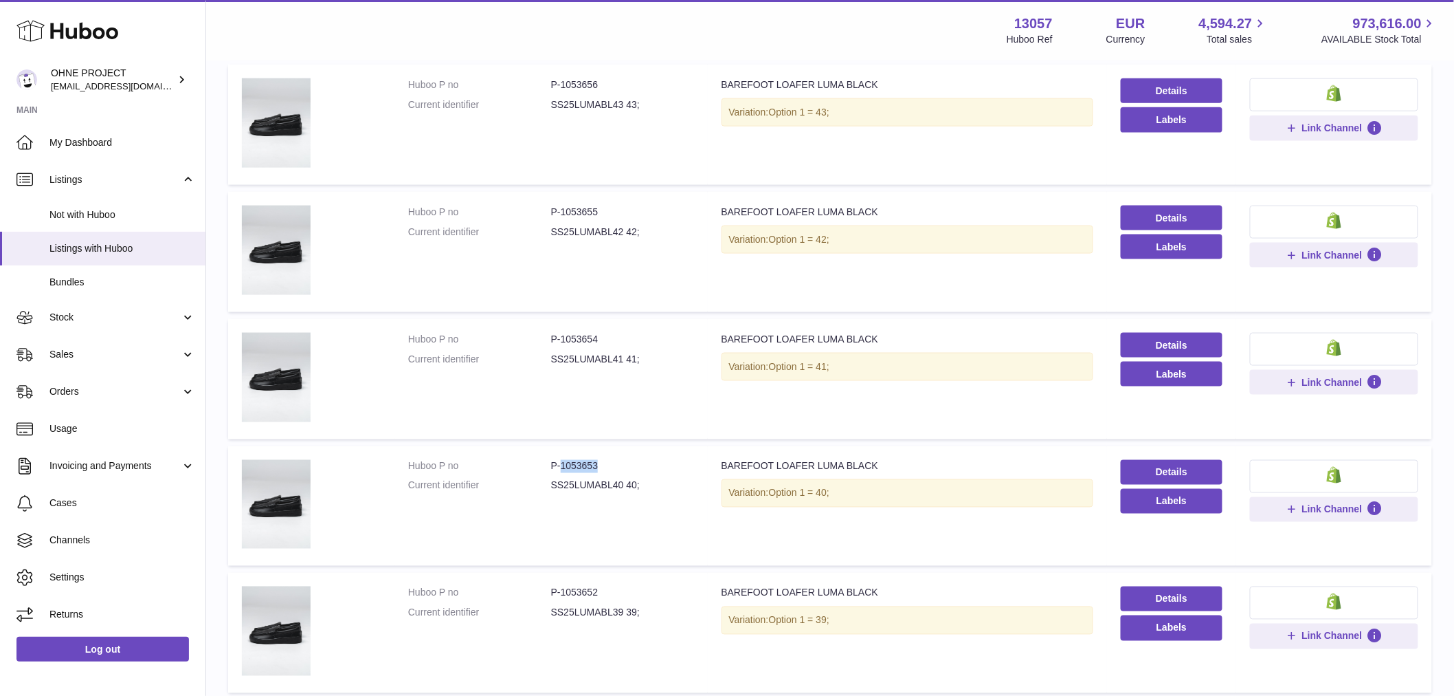
click at [557, 471] on dl "Huboo P no P-1053653 Current identifier SS25LUMABL40 40;" at bounding box center [551, 480] width 286 height 40
copy dd "1053653"
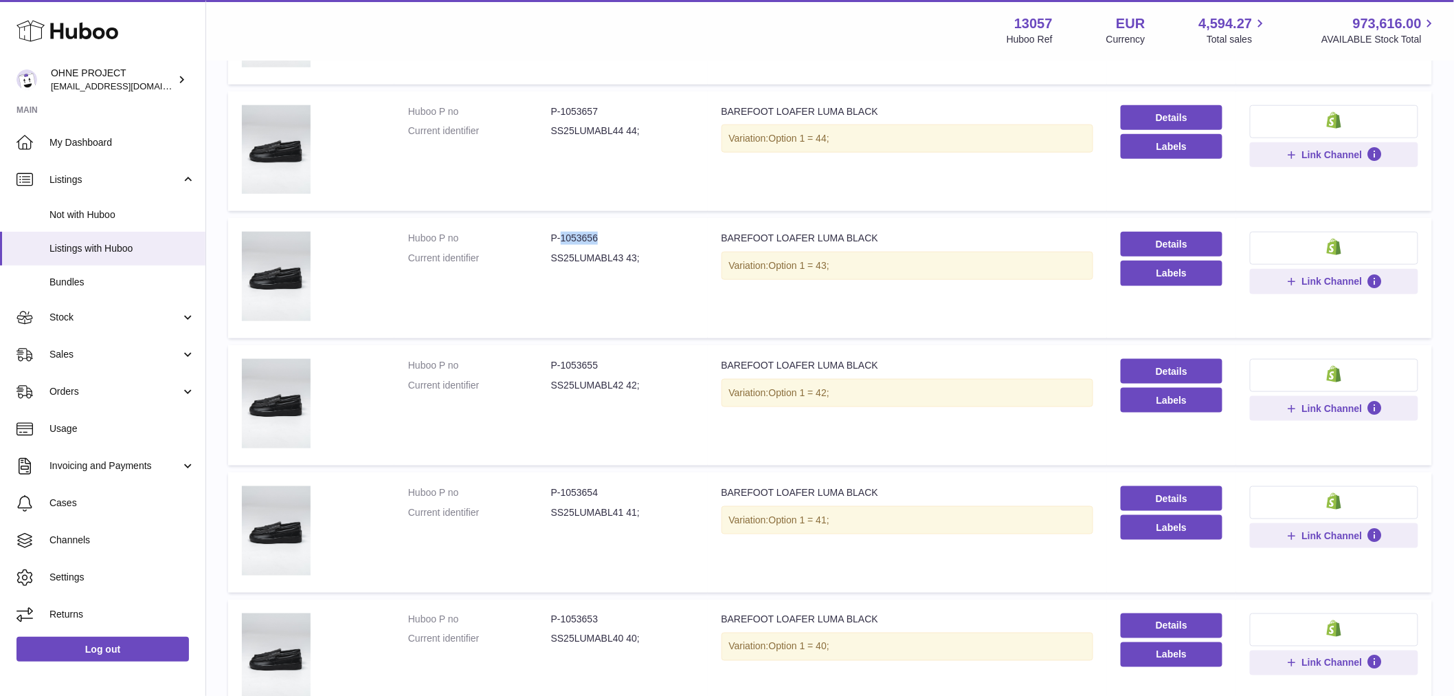
drag, startPoint x: 558, startPoint y: 235, endPoint x: 630, endPoint y: 225, distance: 72.1
click at [627, 227] on td "Huboo P no P-1053656 Current identifier SS25LUMABL43 43;" at bounding box center [550, 278] width 313 height 120
copy dd "1053656"
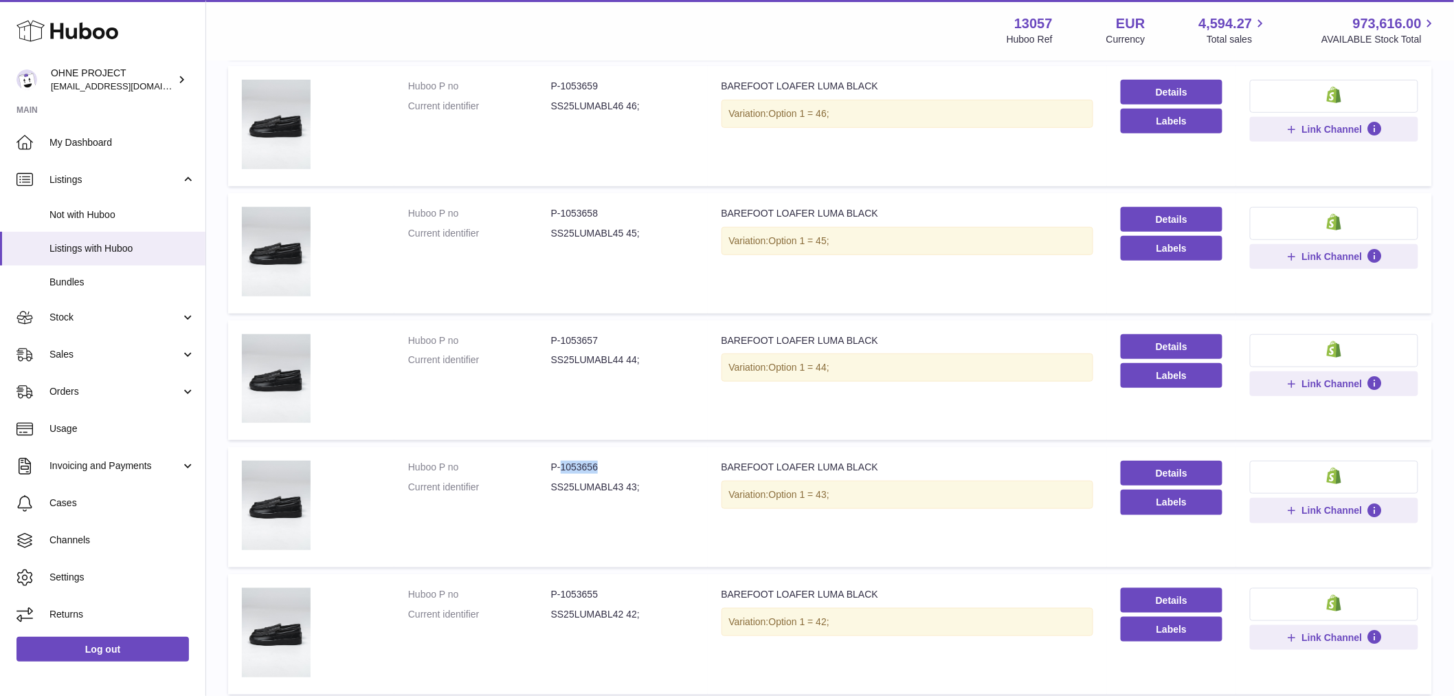
scroll to position [153, 0]
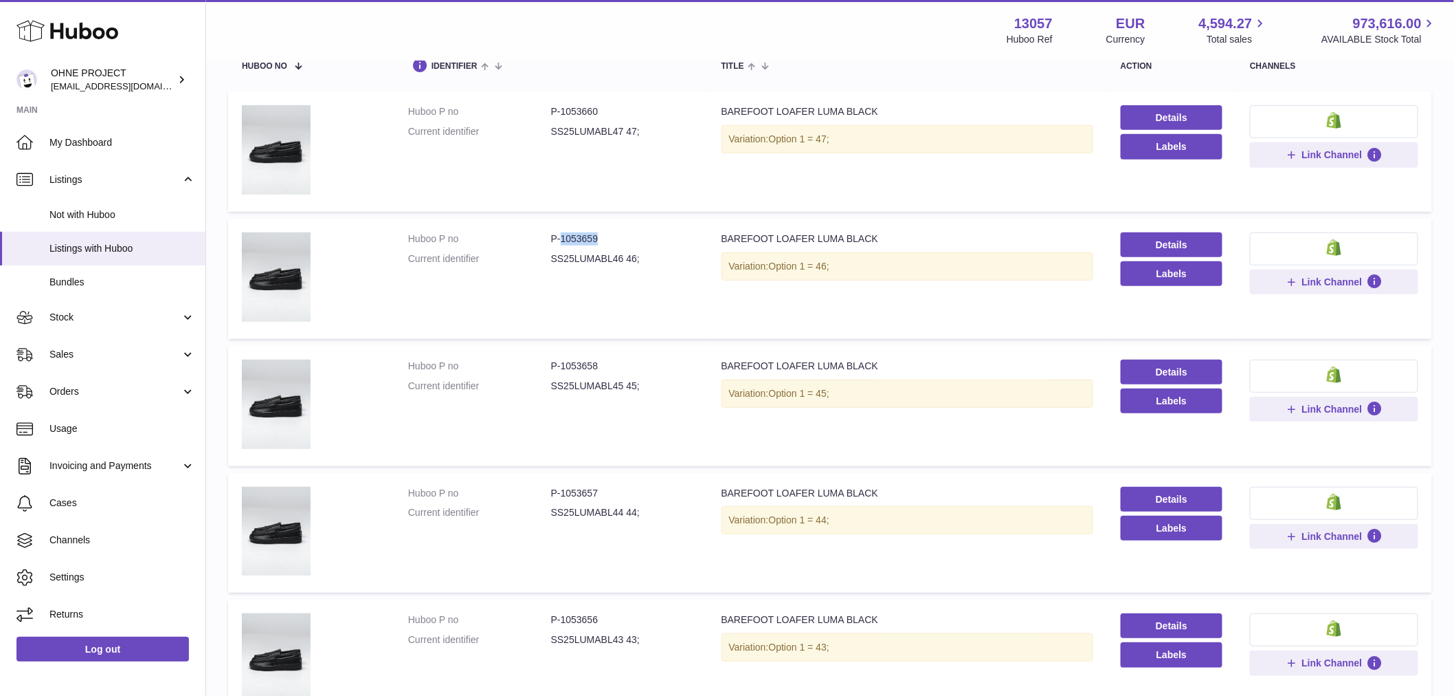
drag, startPoint x: 561, startPoint y: 236, endPoint x: 696, endPoint y: 238, distance: 134.7
click at [687, 238] on dd "P-1053659" at bounding box center [622, 238] width 143 height 13
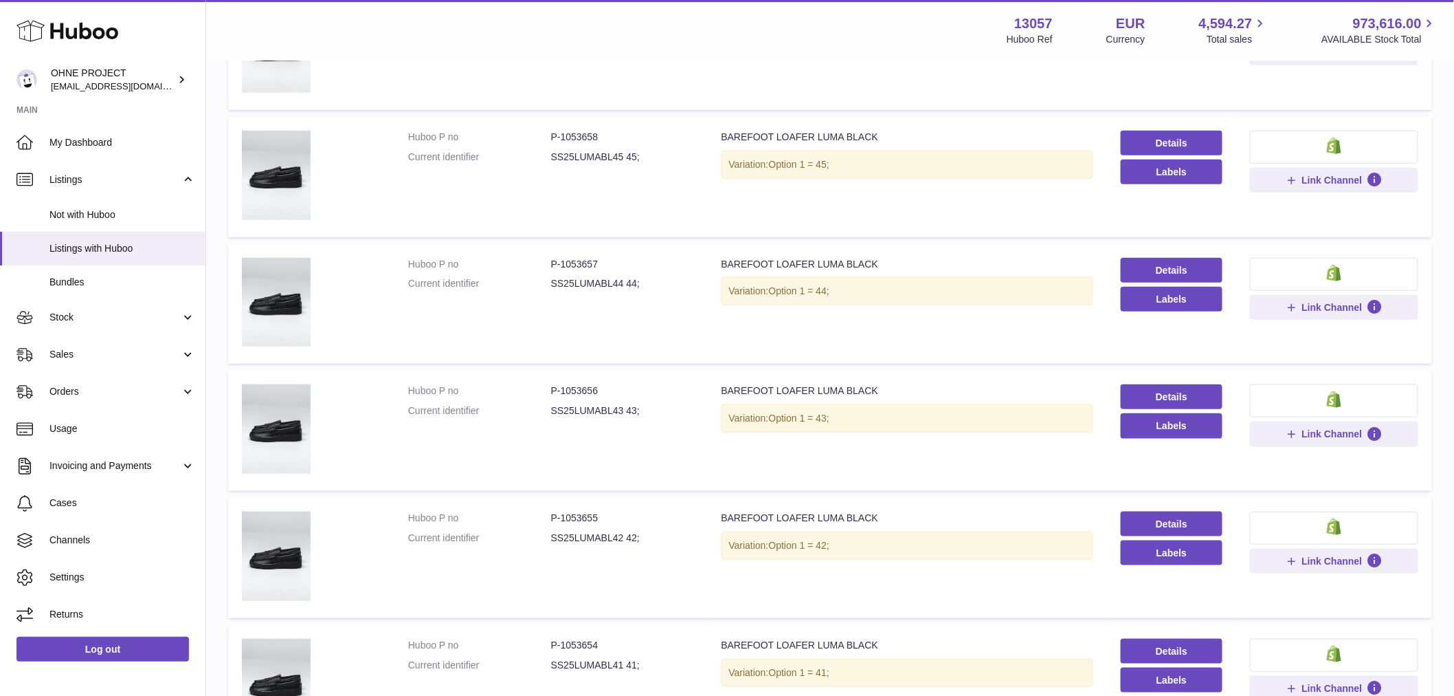
scroll to position [534, 0]
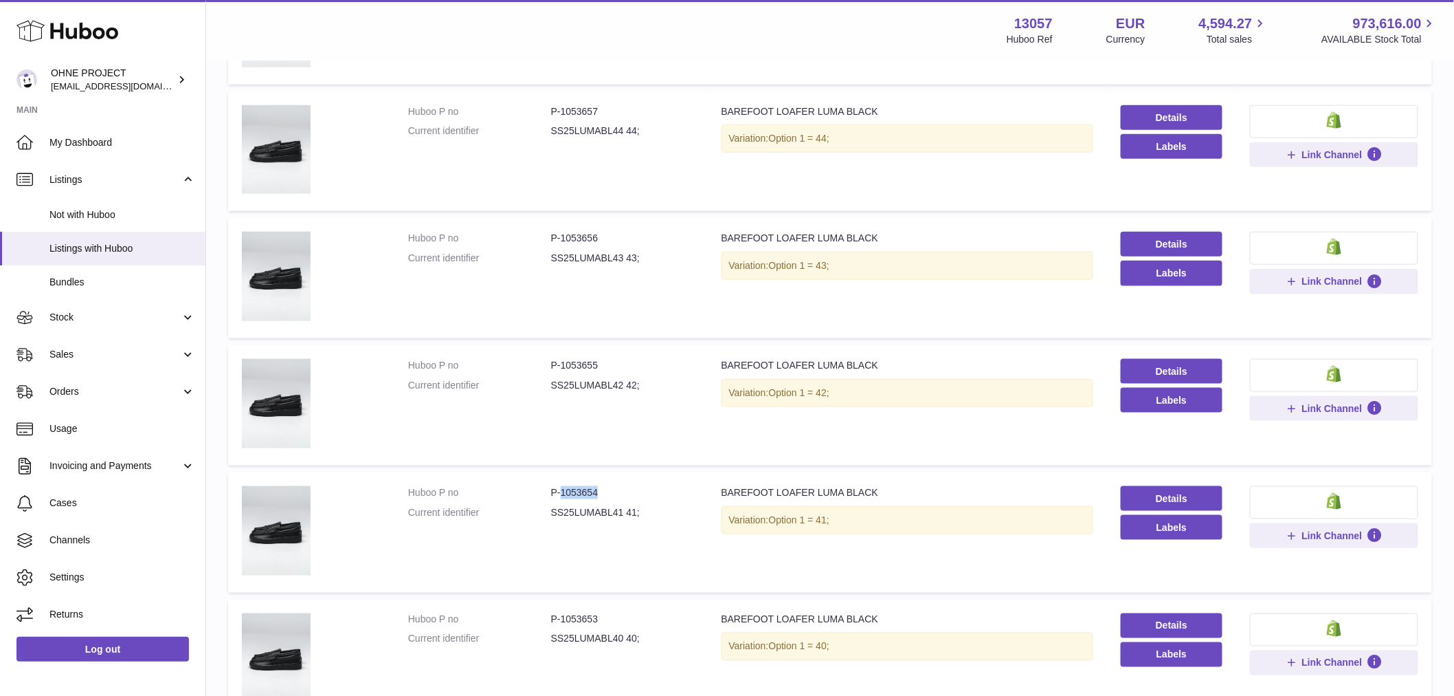
drag, startPoint x: 559, startPoint y: 485, endPoint x: 685, endPoint y: 488, distance: 126.5
click at [685, 488] on dd "P-1053654" at bounding box center [622, 492] width 143 height 13
drag, startPoint x: 559, startPoint y: 361, endPoint x: 627, endPoint y: 351, distance: 68.1
click at [619, 359] on dd "P-1053655" at bounding box center [622, 365] width 143 height 13
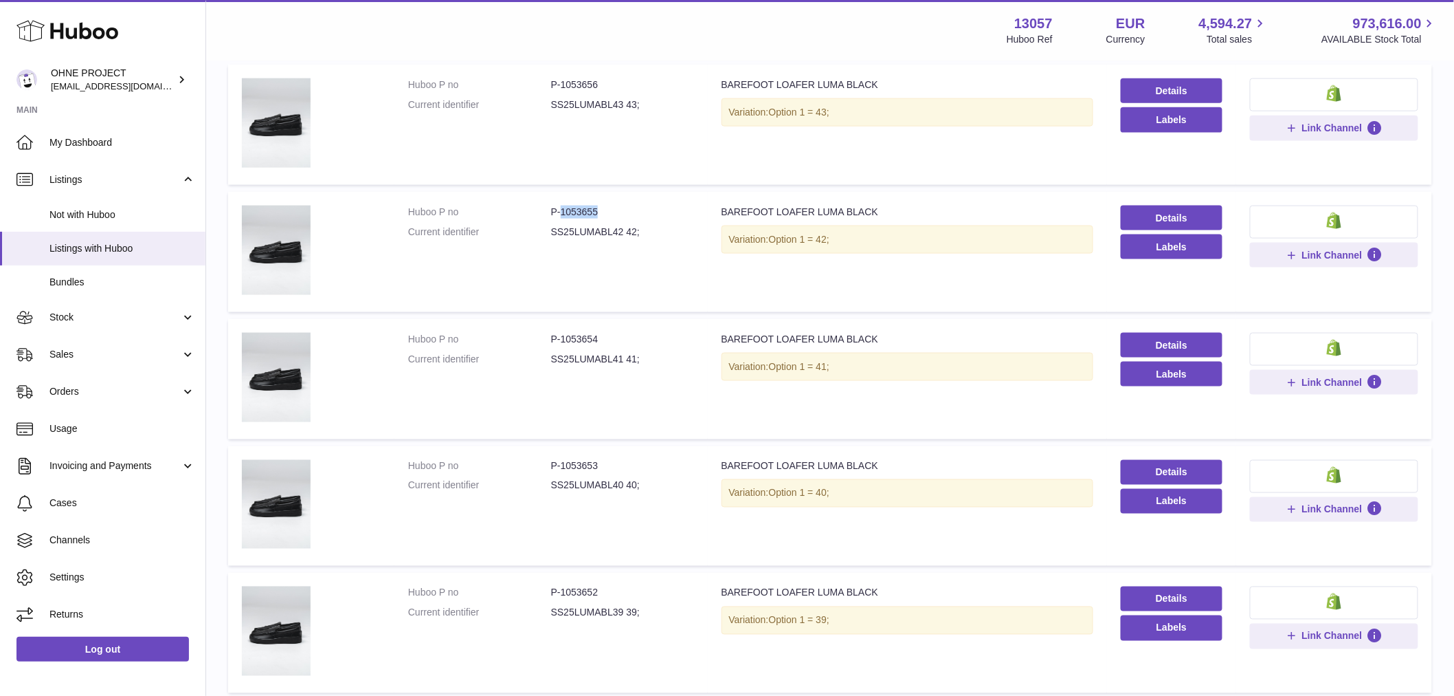
scroll to position [916, 0]
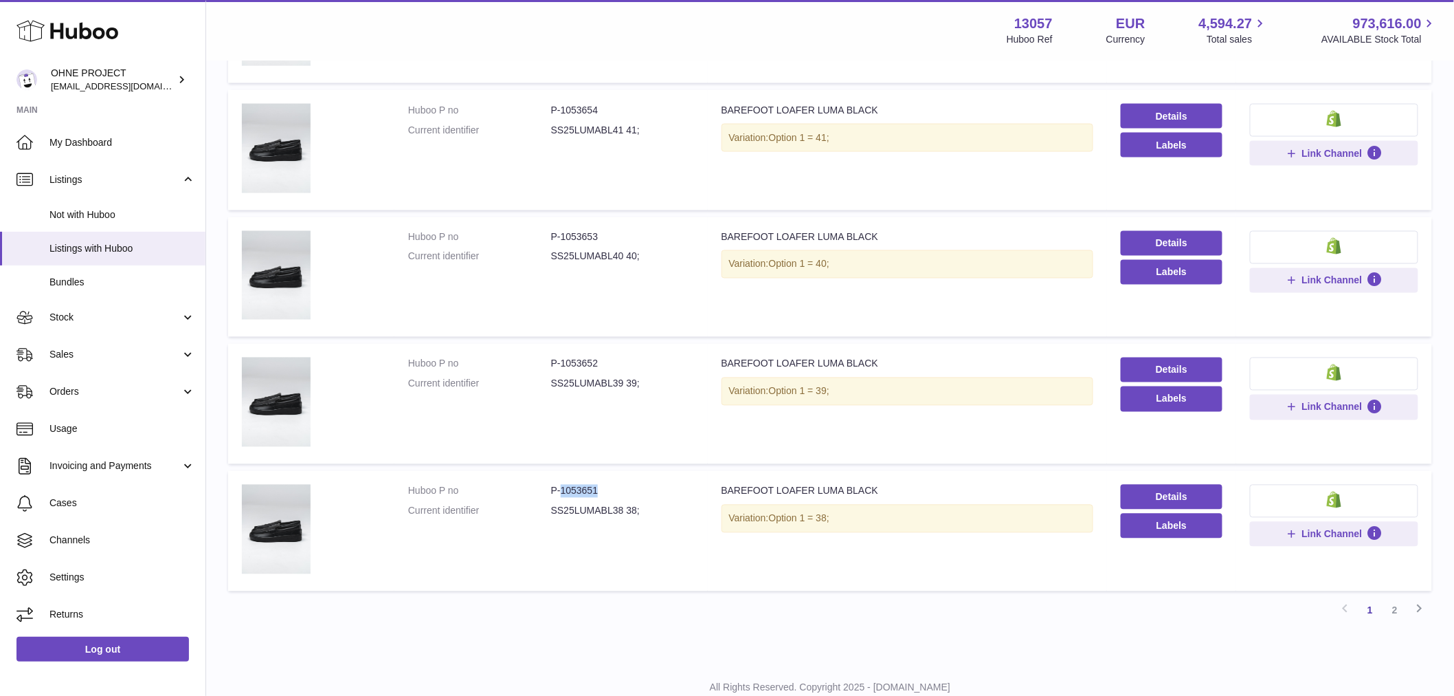
drag, startPoint x: 560, startPoint y: 488, endPoint x: 614, endPoint y: 485, distance: 54.4
click at [614, 485] on dd "P-1053651" at bounding box center [622, 491] width 143 height 13
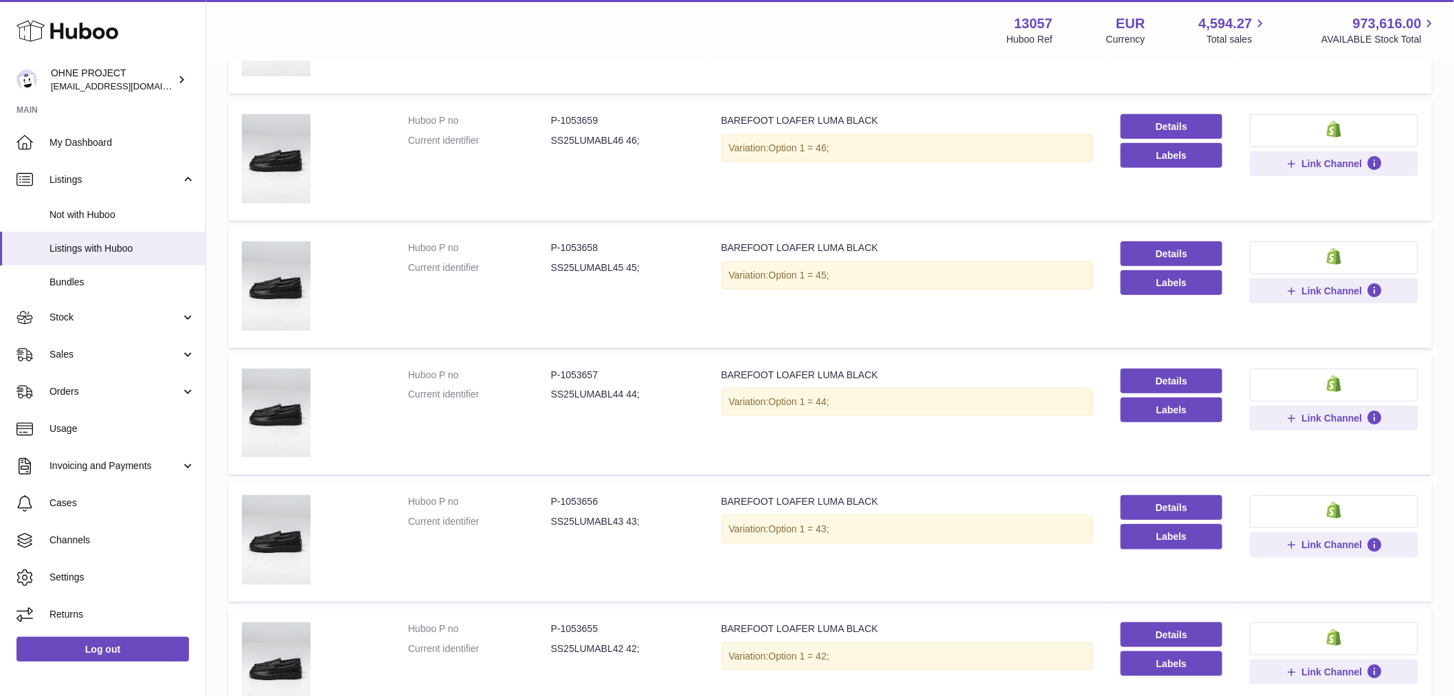
scroll to position [0, 0]
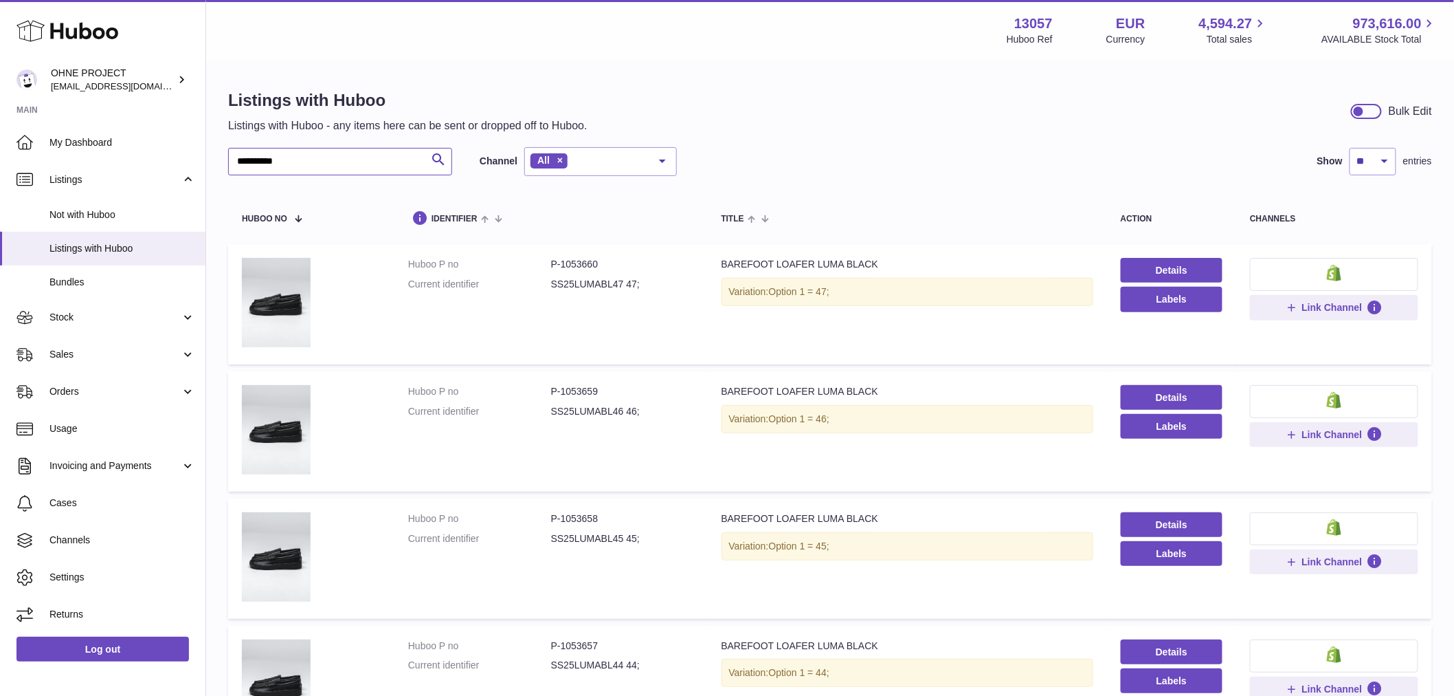
drag, startPoint x: 313, startPoint y: 168, endPoint x: 213, endPoint y: 201, distance: 105.4
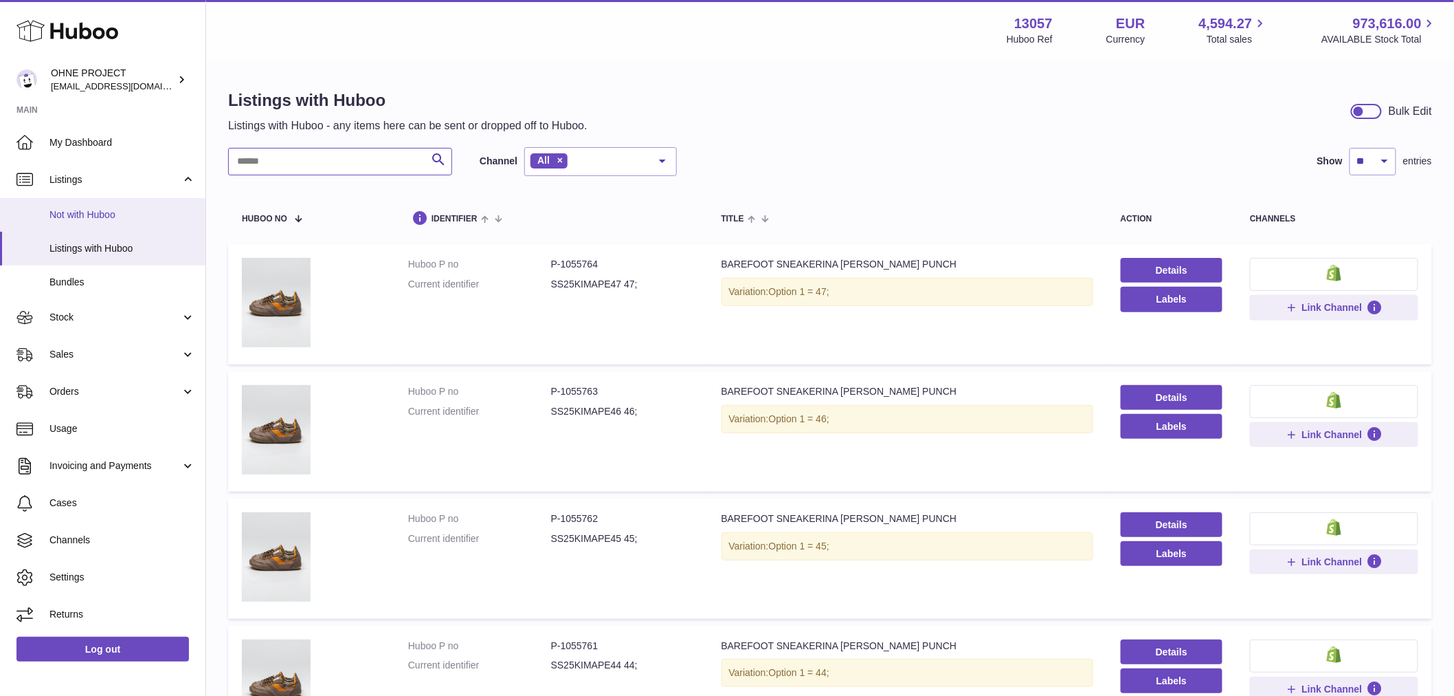
type input "*"
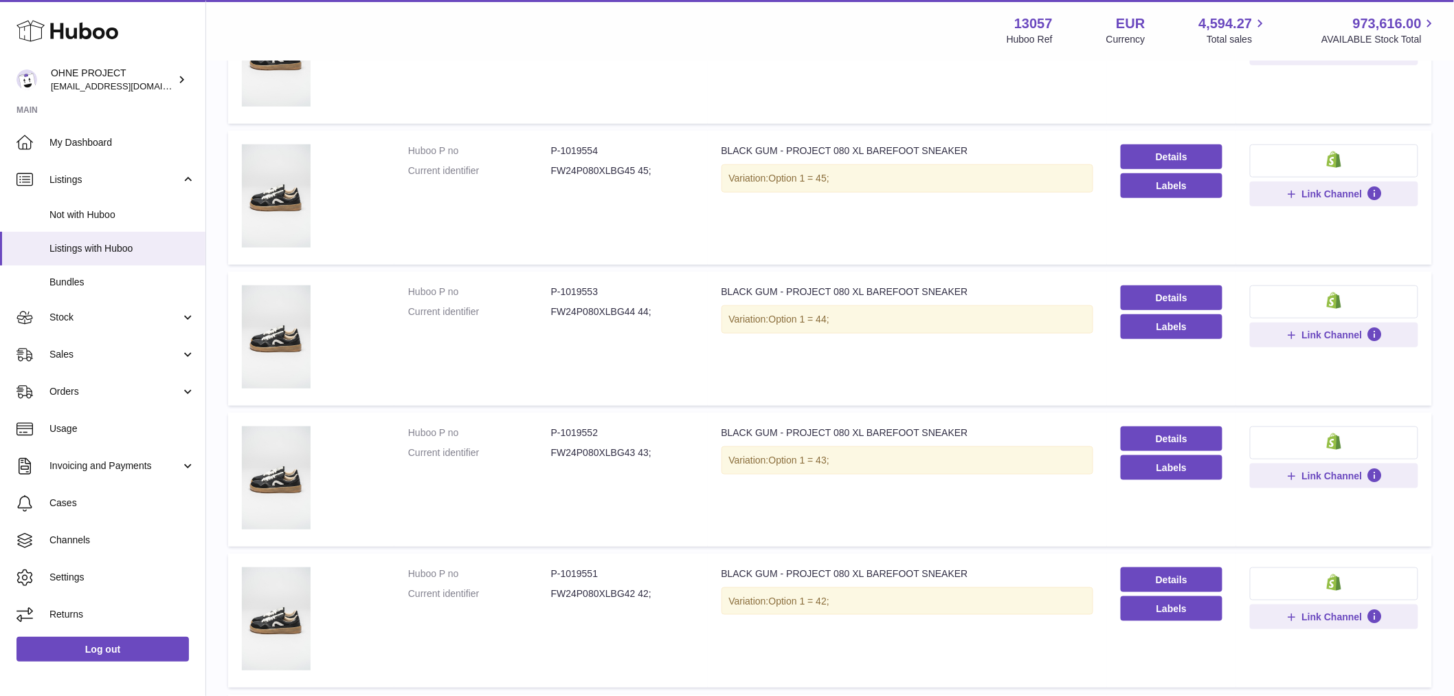
scroll to position [534, 0]
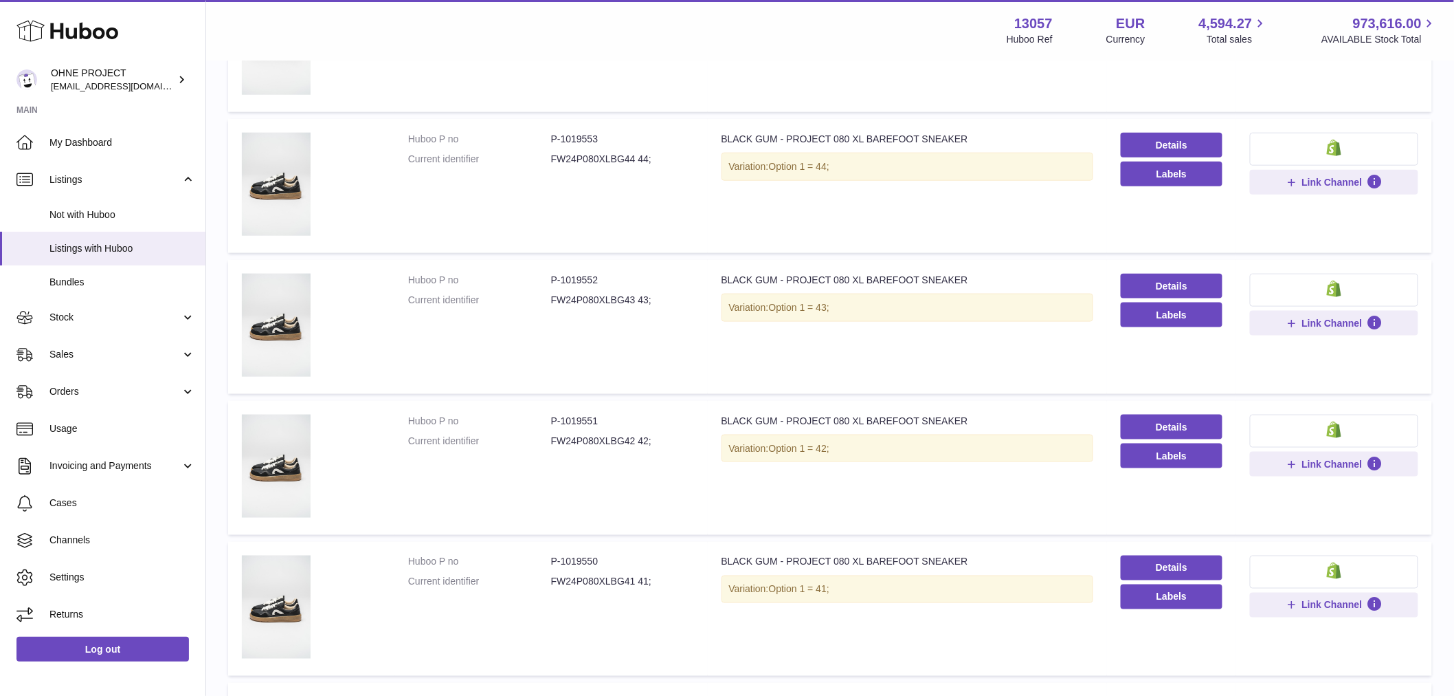
type input "*********"
drag, startPoint x: 559, startPoint y: 280, endPoint x: 613, endPoint y: 280, distance: 53.6
click at [613, 280] on dd "P-1019552" at bounding box center [622, 280] width 143 height 13
